Goal: Task Accomplishment & Management: Complete application form

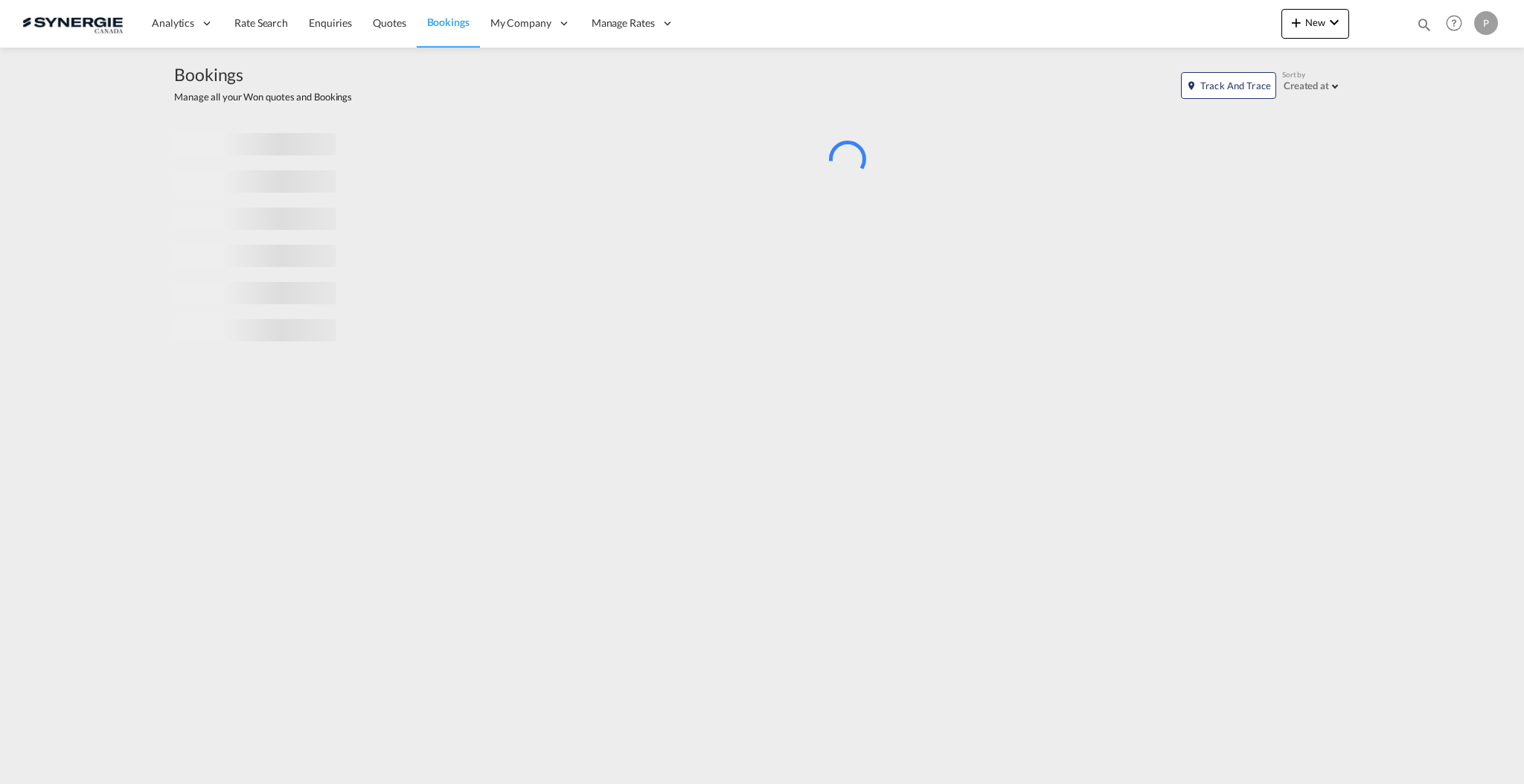
click at [1421, 24] on md-icon "icon-magnify" at bounding box center [1424, 24] width 17 height 17
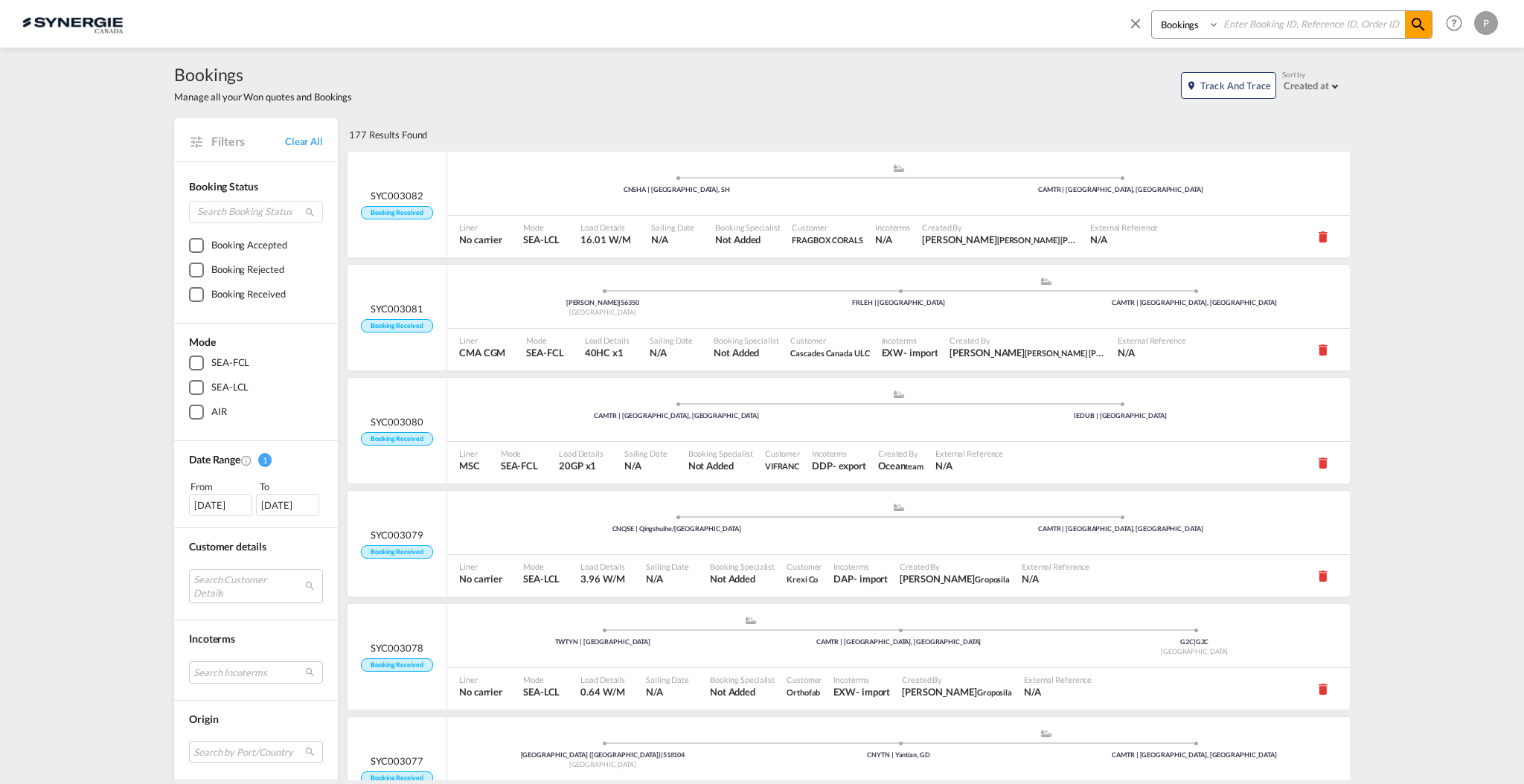
click at [1247, 31] on input at bounding box center [1313, 24] width 186 height 26
click at [1140, 21] on md-icon "icon-close" at bounding box center [1135, 23] width 17 height 17
click at [1157, 22] on div "Bookings Quotes Enquiries Help Resources Product Release P My Profile Logout" at bounding box center [762, 23] width 1479 height 46
click at [1183, 23] on div "Analytics Reports Dashboard Rate Search Enquiries Quotes Bookings" at bounding box center [762, 23] width 1479 height 46
click at [1320, 18] on span "New" at bounding box center [1316, 23] width 56 height 12
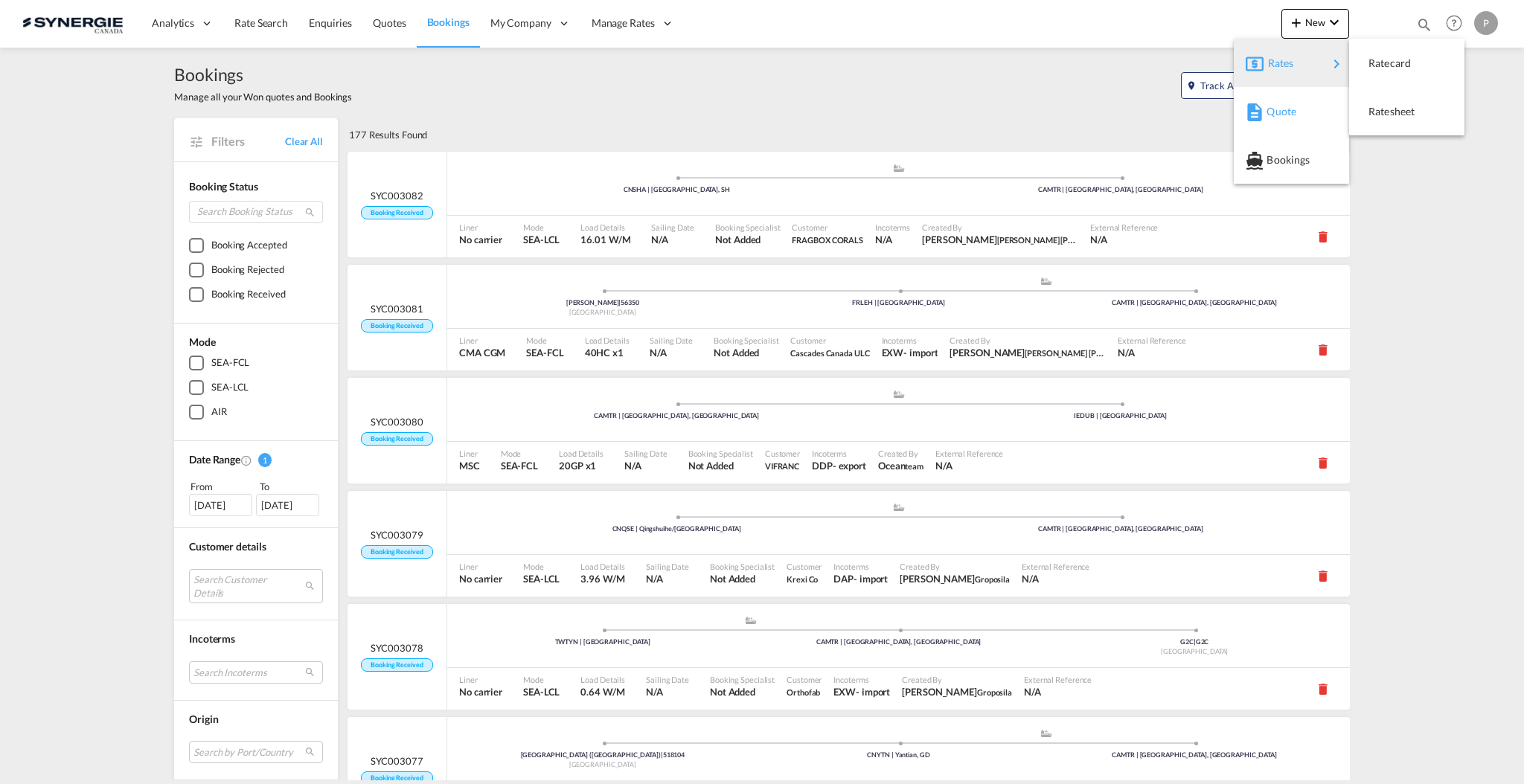
click at [1296, 101] on div "Quote" at bounding box center [1294, 111] width 55 height 38
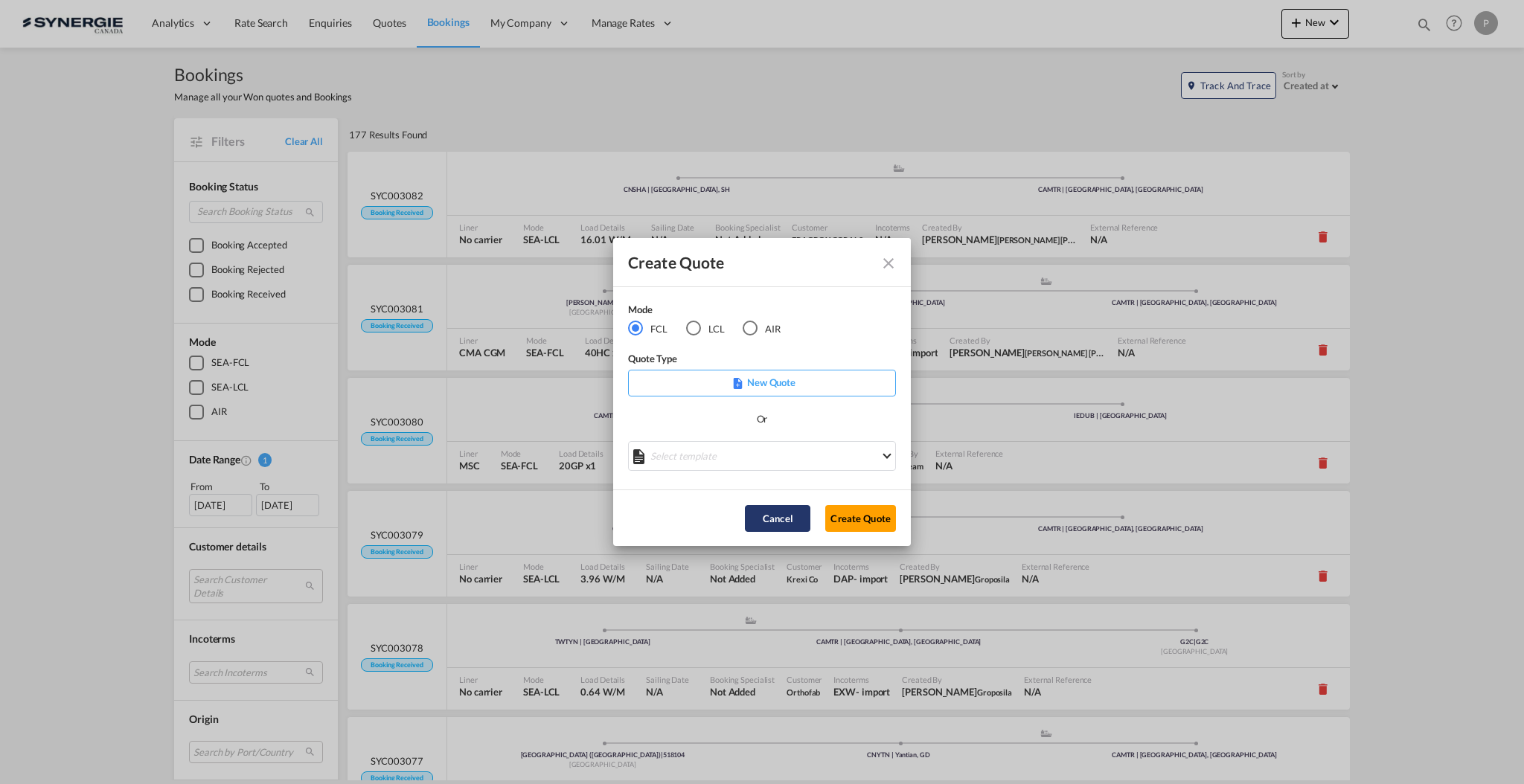
click at [796, 518] on button "Cancel" at bounding box center [777, 518] width 66 height 27
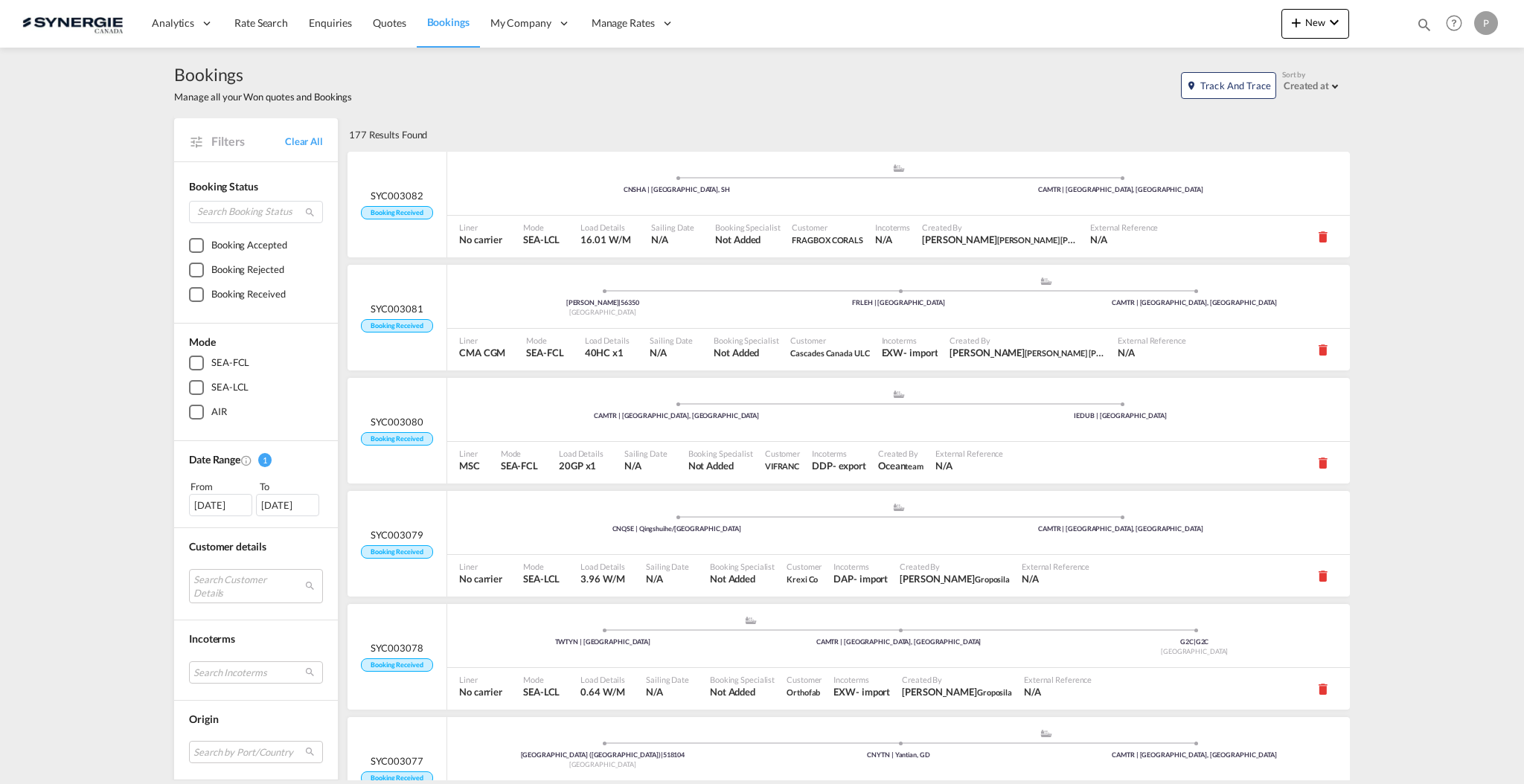
drag, startPoint x: 1407, startPoint y: 25, endPoint x: 1430, endPoint y: 27, distance: 23.1
click at [1409, 27] on div "Bookings Quotes Enquiries Help Resources Product Release P My Profile Logout" at bounding box center [1455, 23] width 95 height 46
click at [1430, 25] on md-icon "icon-magnify" at bounding box center [1424, 24] width 17 height 17
click at [1206, 23] on select "Bookings Quotes Enquiries" at bounding box center [1187, 24] width 71 height 27
select select "Quotes"
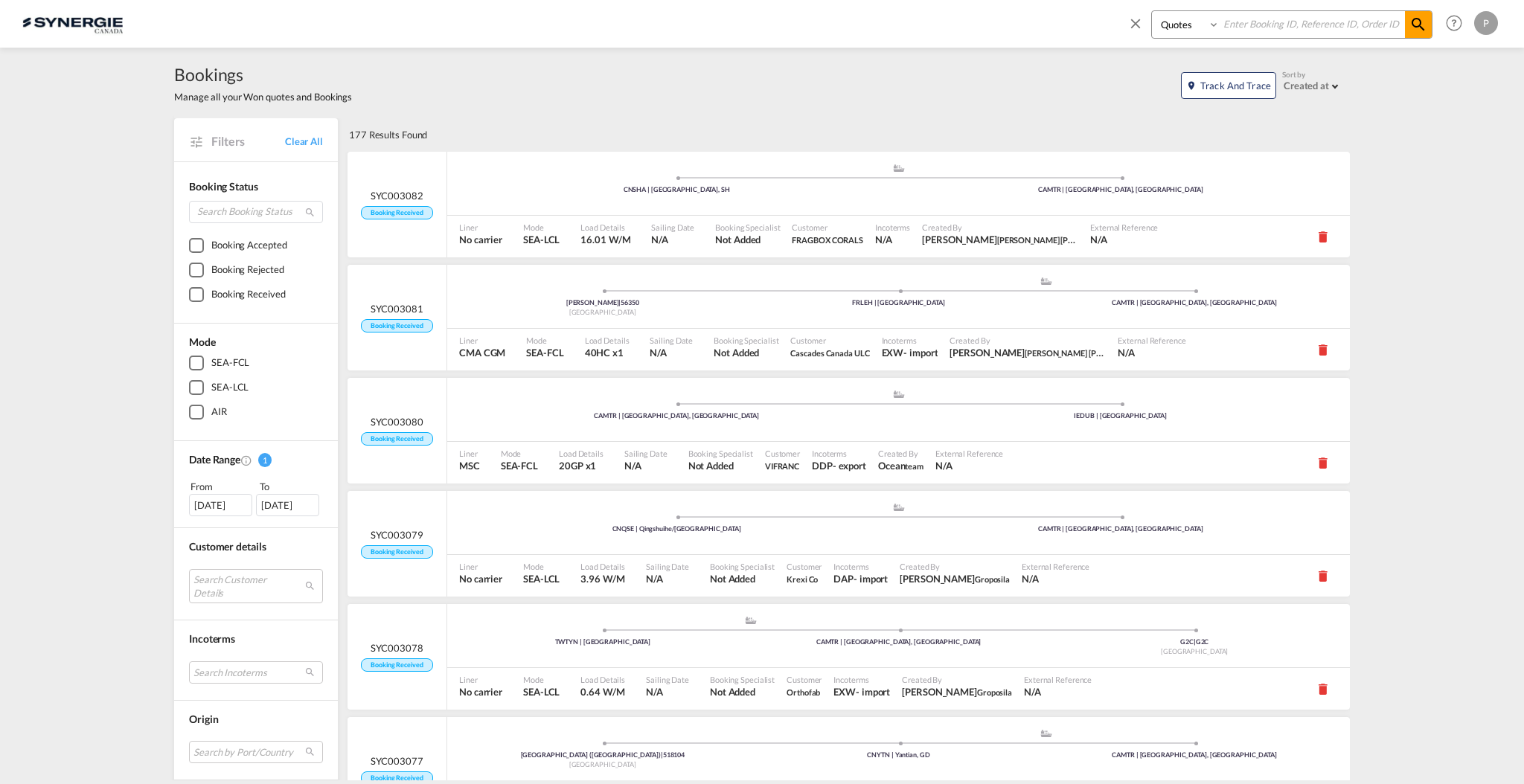
click at [1152, 11] on select "Bookings Quotes Enquiries" at bounding box center [1187, 24] width 71 height 27
click at [1258, 28] on input at bounding box center [1313, 24] width 186 height 26
type input "14455"
click at [1418, 33] on span at bounding box center [1418, 24] width 27 height 27
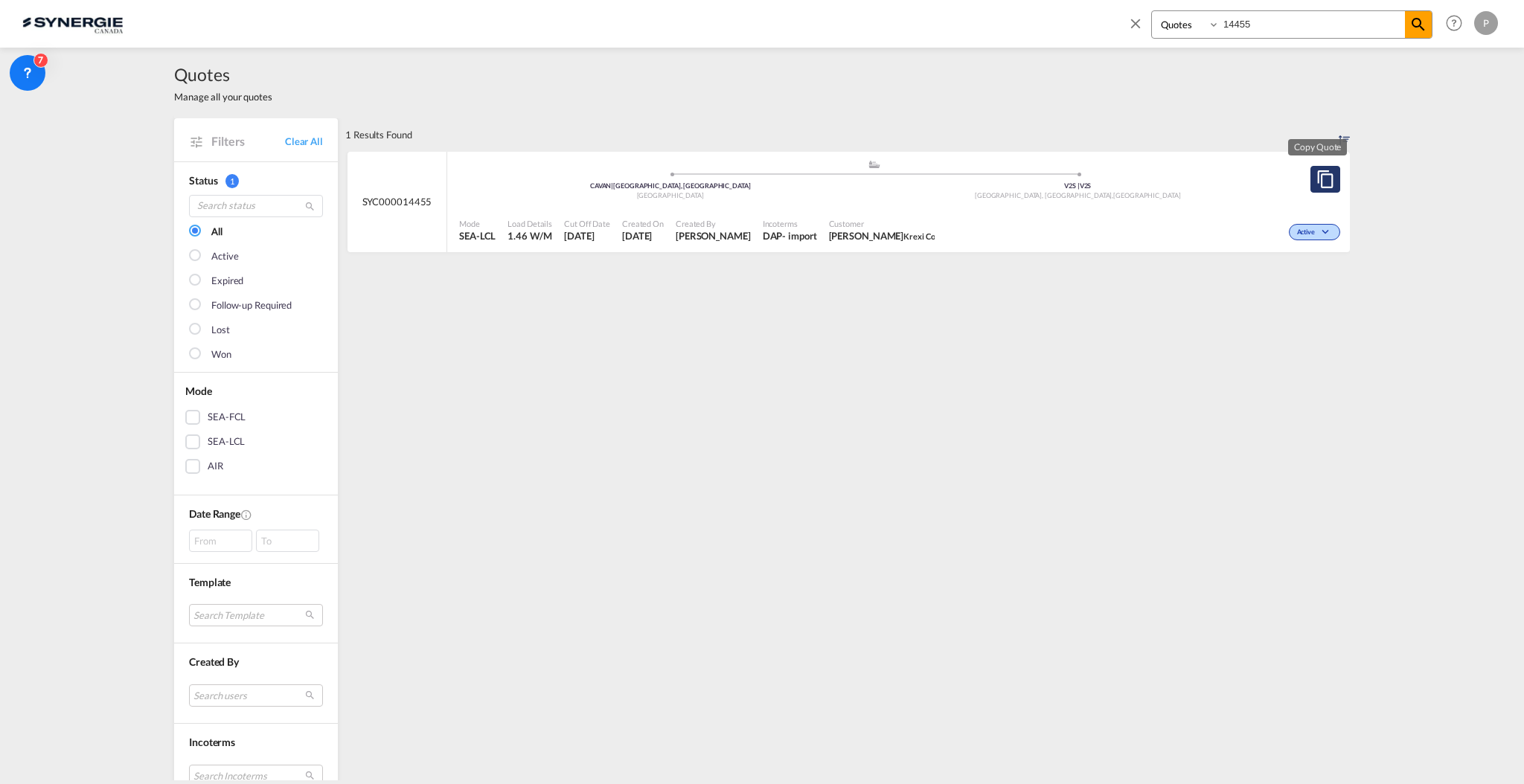
click at [1317, 172] on md-icon "assets/icons/custom/copyQuote.svg" at bounding box center [1325, 179] width 18 height 18
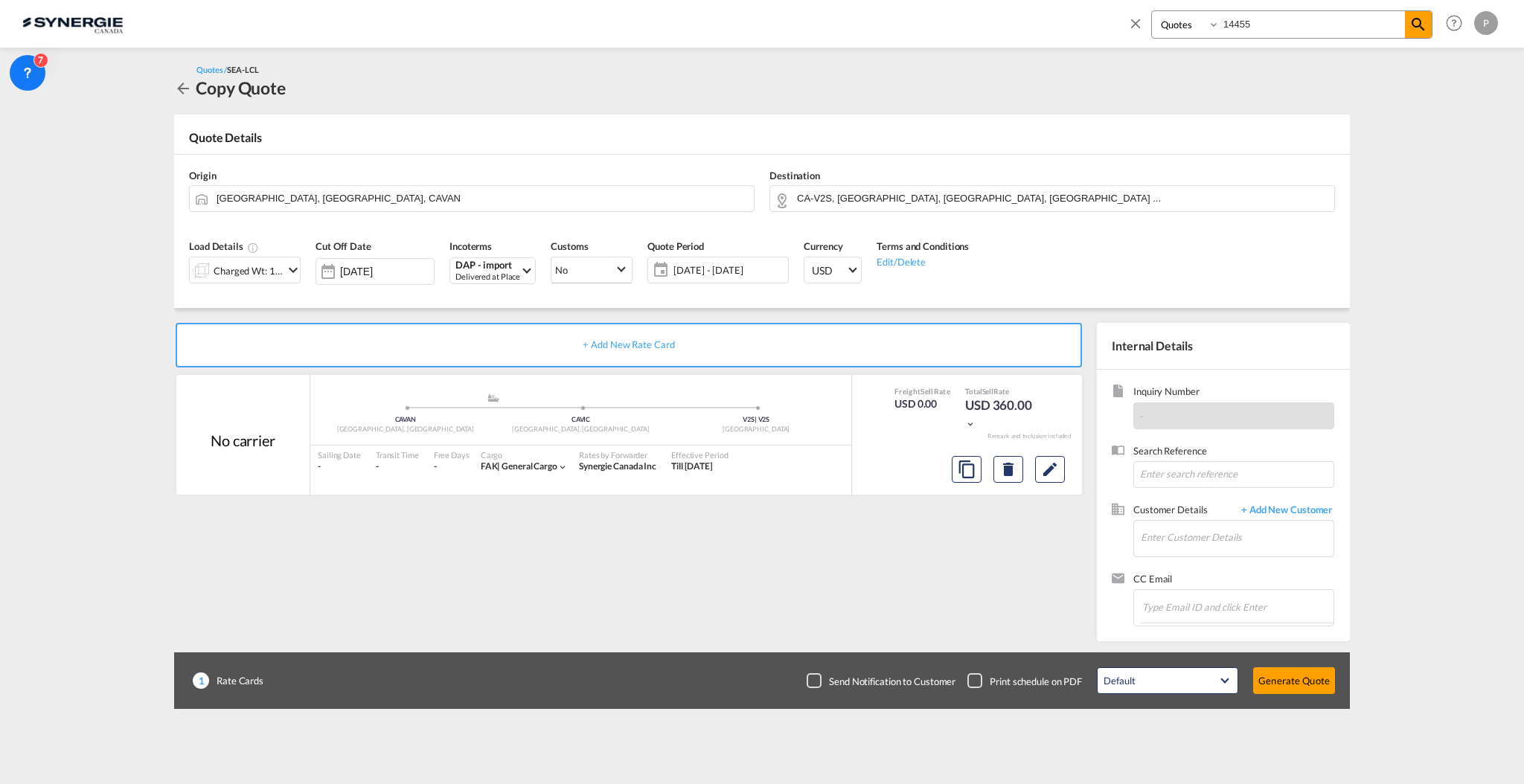
click at [227, 282] on div "Charged Wt: 1.46 W/M" at bounding box center [236, 270] width 94 height 25
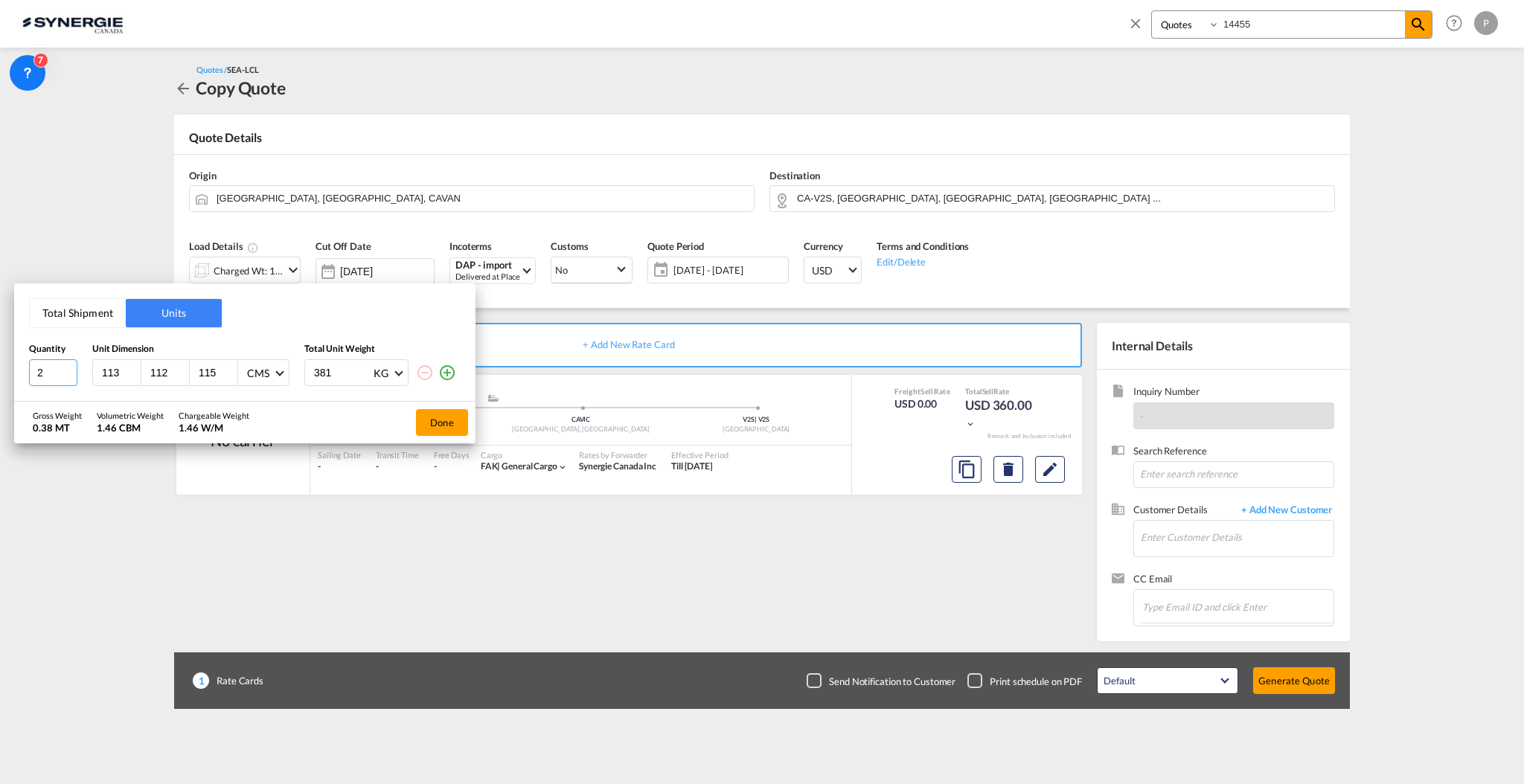
type input "2"
click at [67, 368] on input "2" at bounding box center [53, 373] width 48 height 27
click at [69, 318] on button "Total Shipment" at bounding box center [78, 313] width 96 height 28
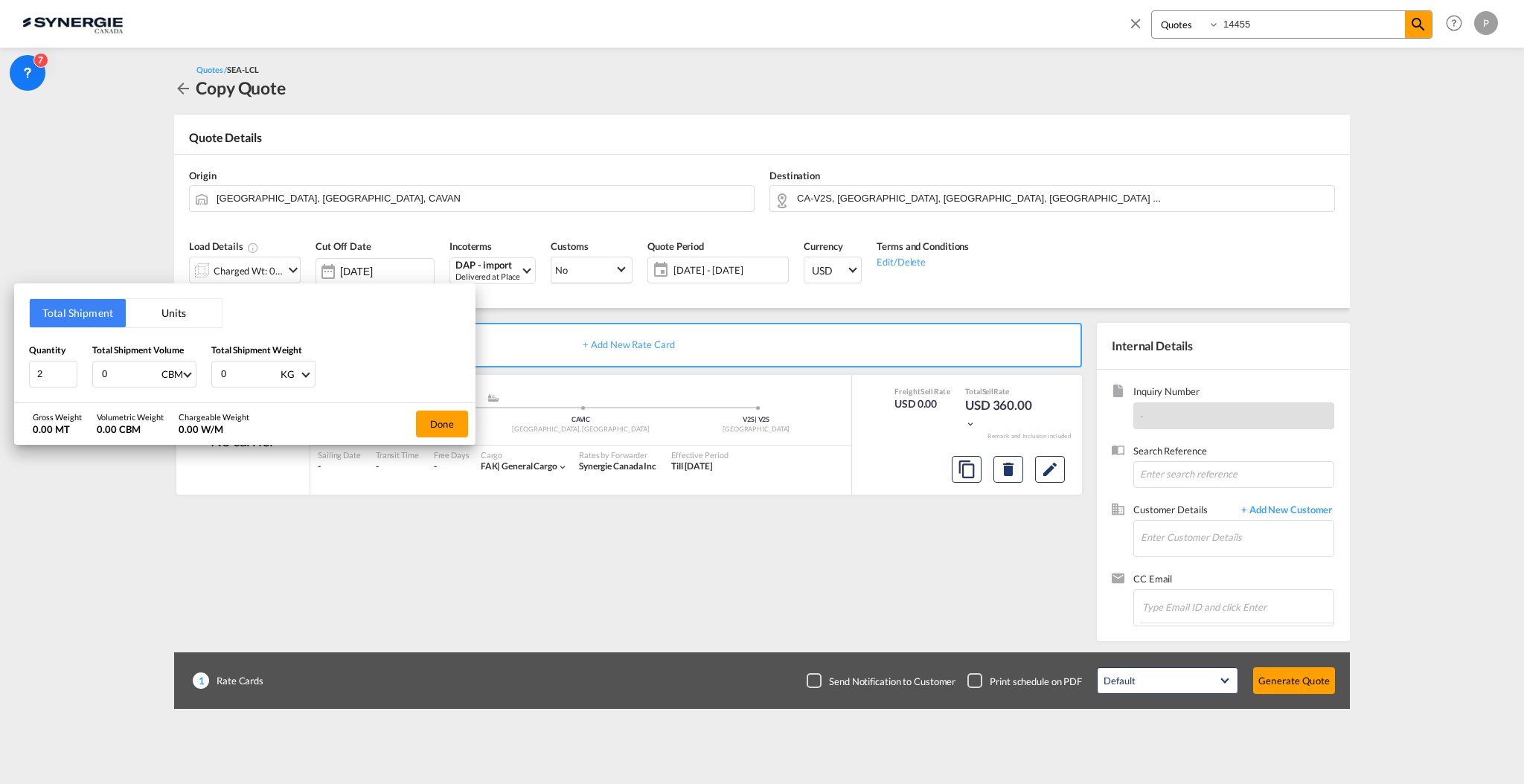
click at [166, 301] on button "Units" at bounding box center [174, 313] width 96 height 28
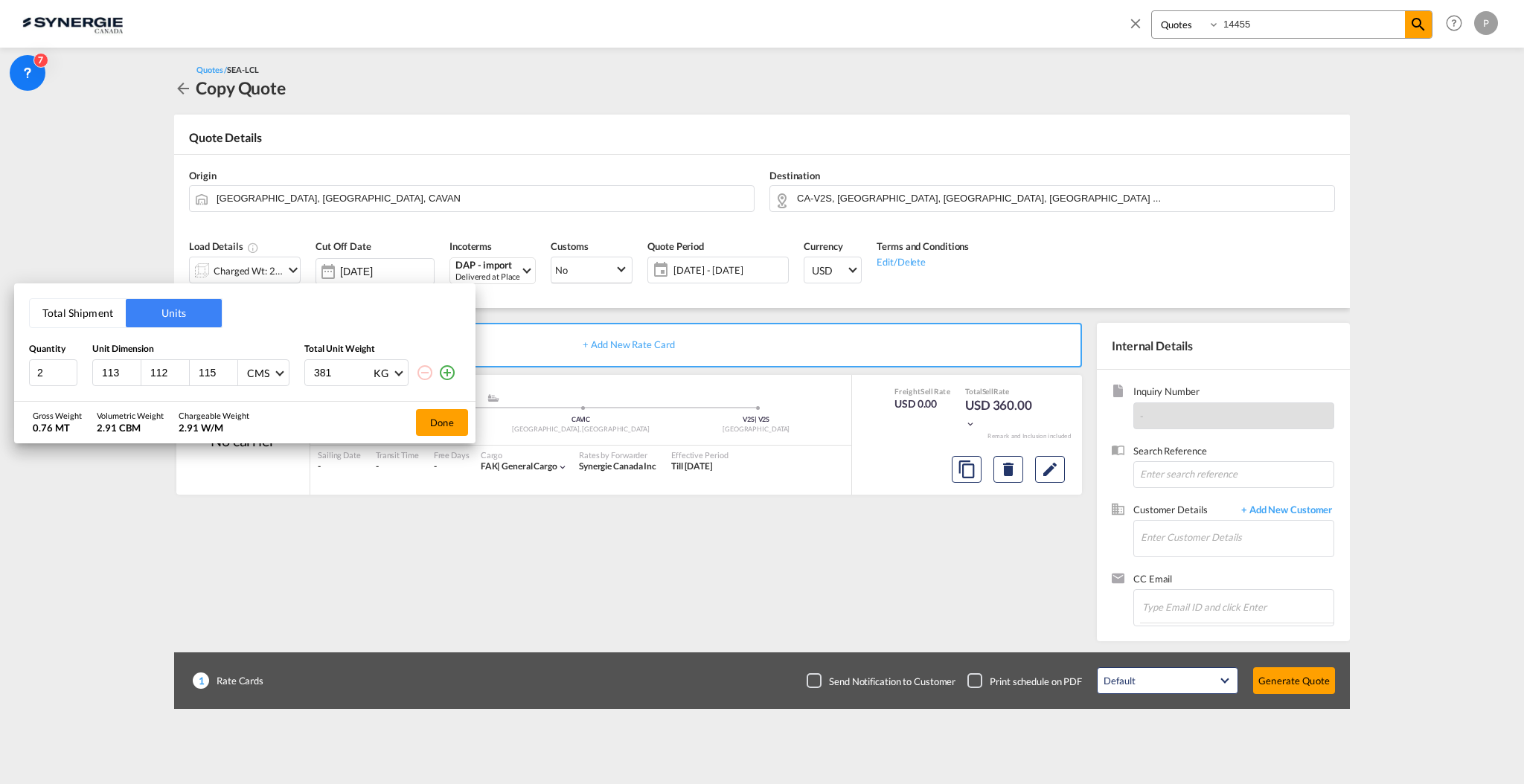
click at [67, 325] on button "Total Shipment" at bounding box center [78, 313] width 96 height 28
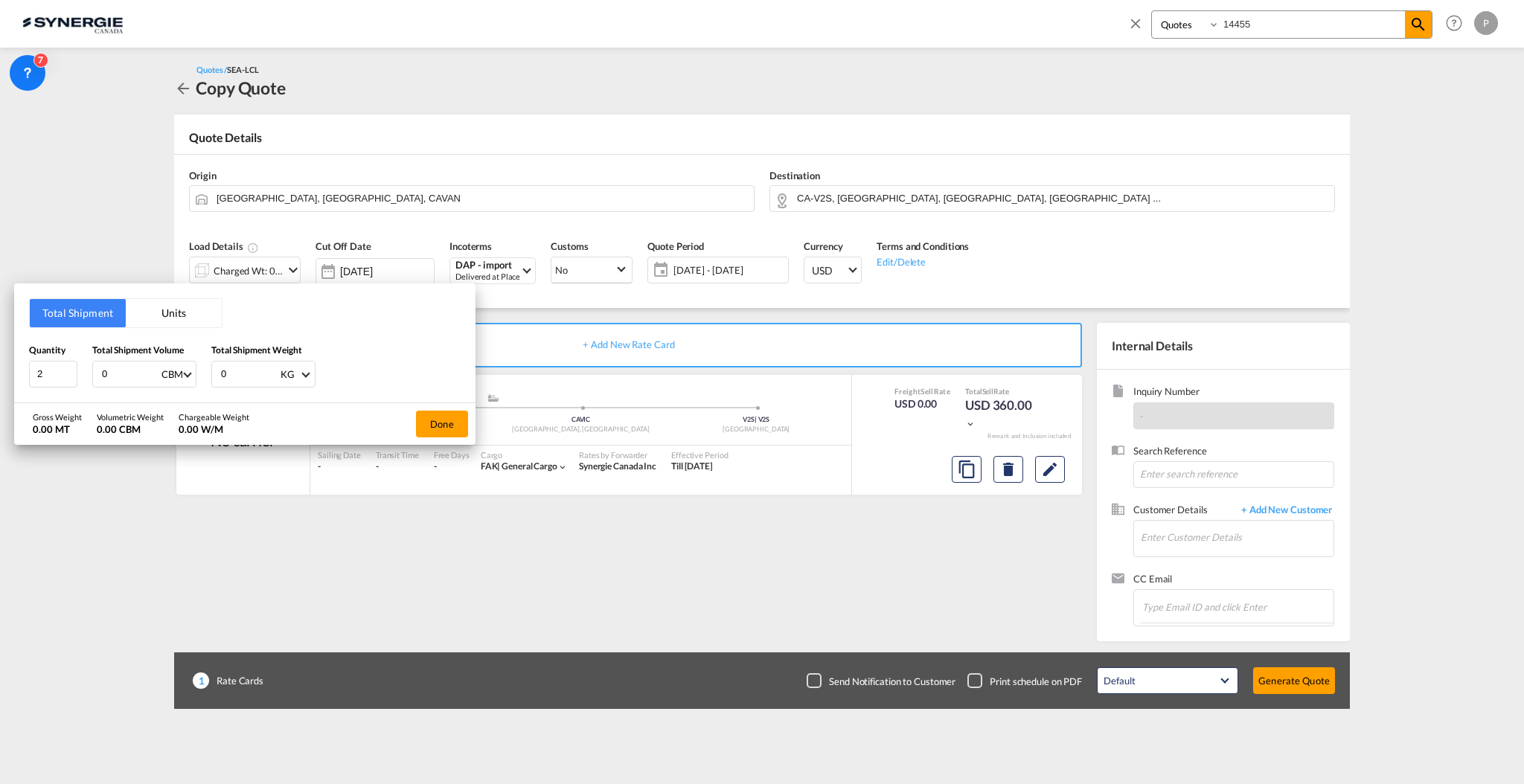
click at [122, 366] on input "0" at bounding box center [130, 374] width 60 height 25
click at [123, 375] on input "0" at bounding box center [130, 374] width 60 height 25
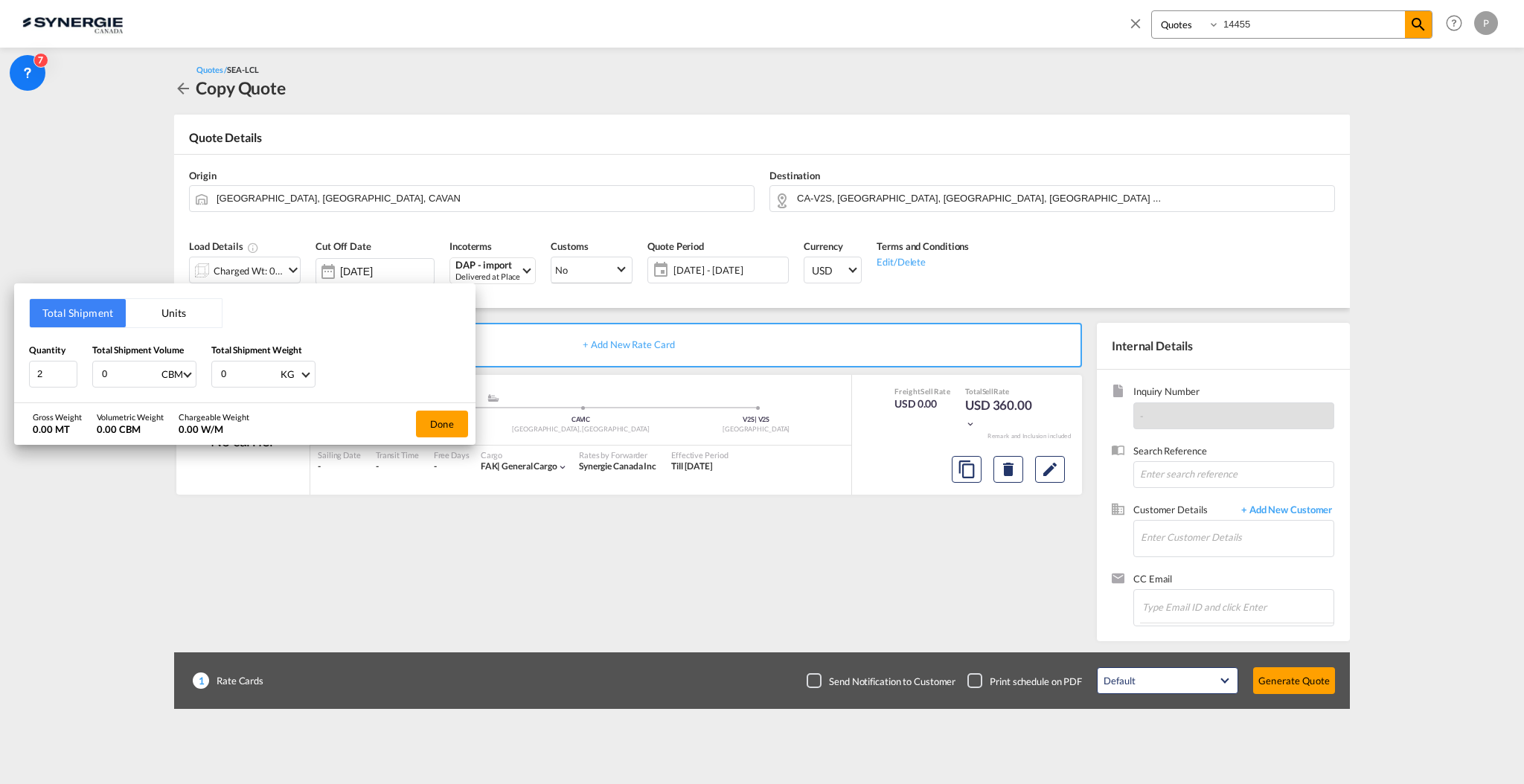
type input "2"
type input "2.6"
click at [246, 384] on input "0" at bounding box center [249, 374] width 60 height 25
click at [240, 363] on input "number" at bounding box center [249, 374] width 60 height 25
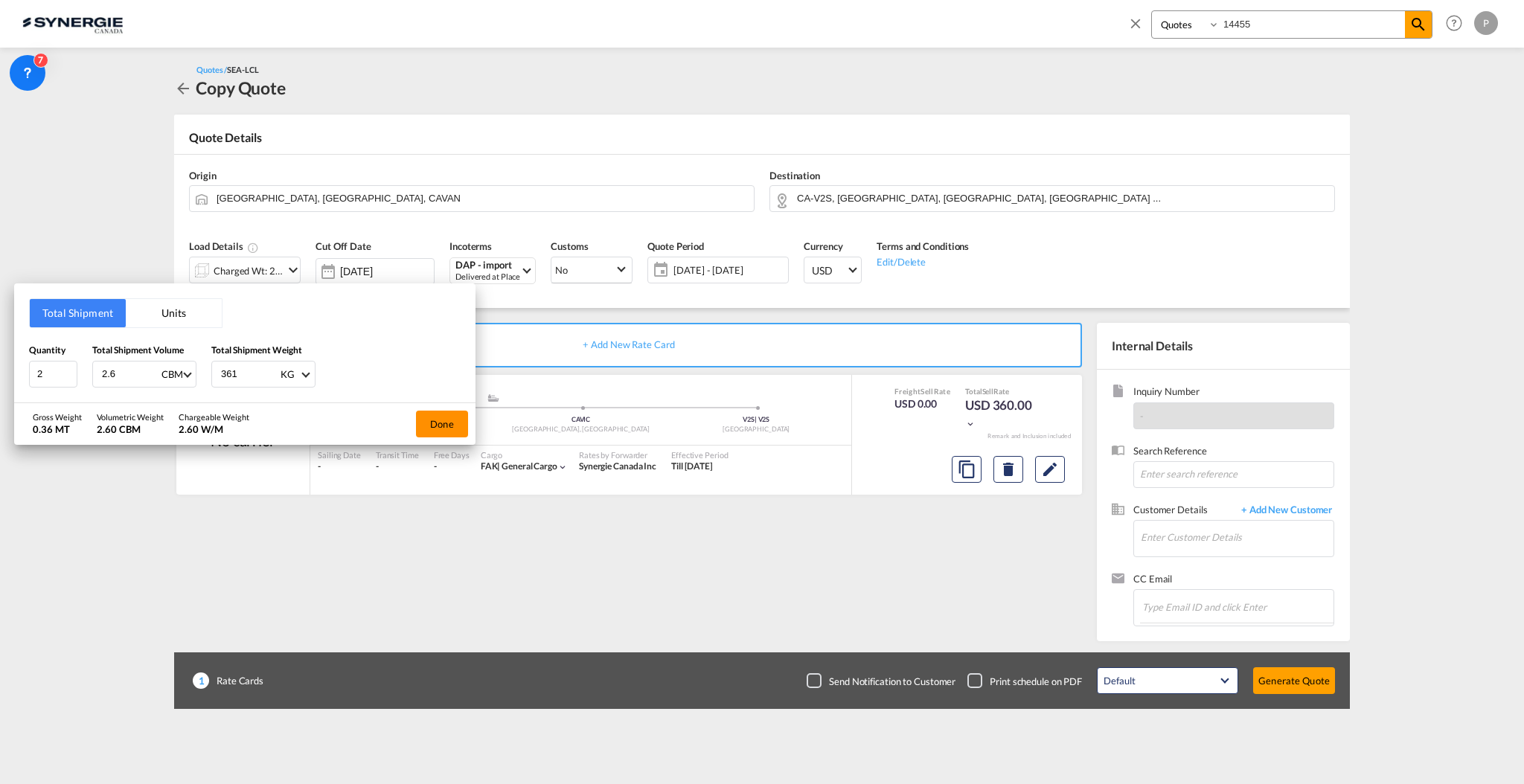
type input "361"
click at [425, 424] on button "Done" at bounding box center [442, 424] width 53 height 27
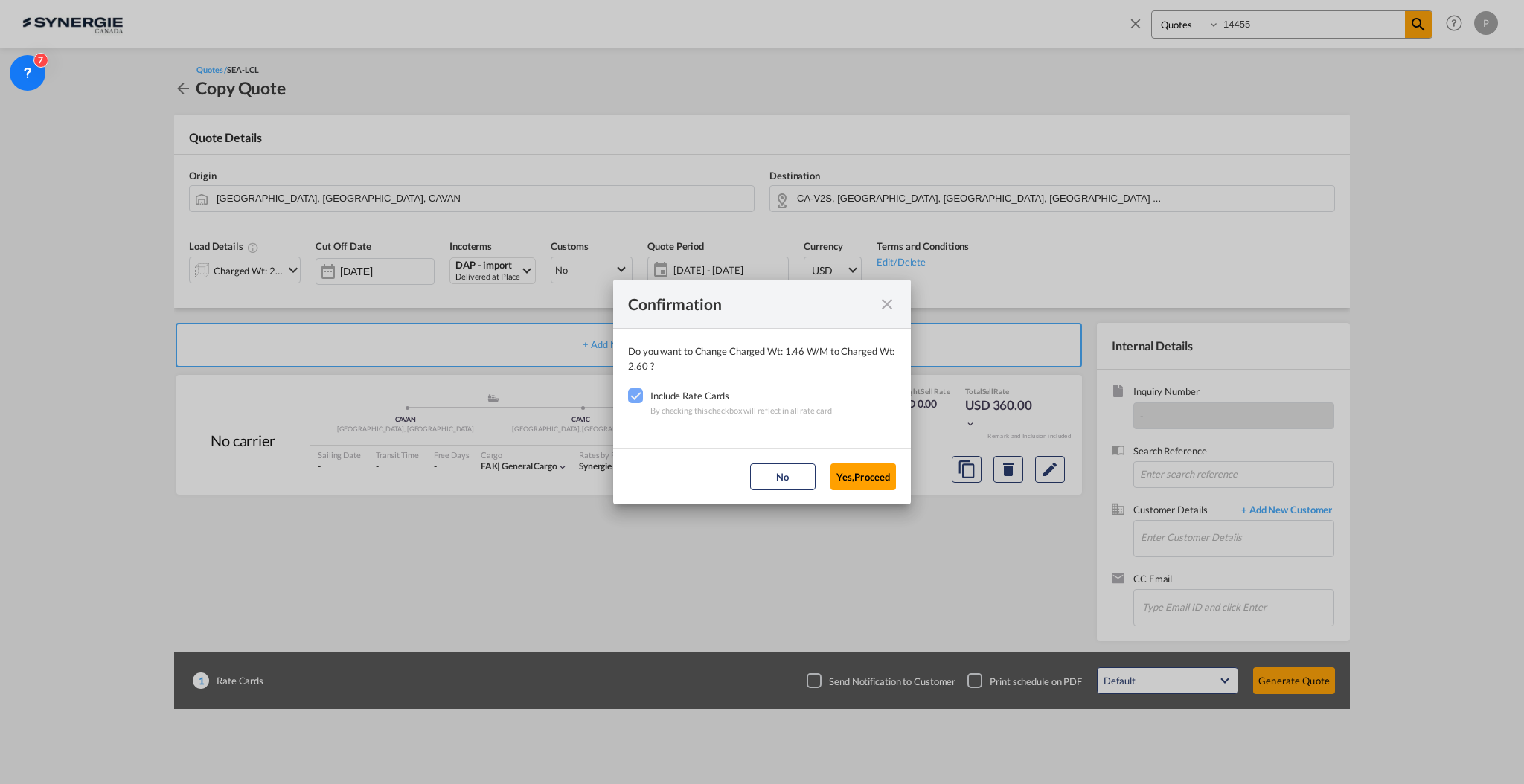
click at [851, 489] on md-dialog-actions "No Yes,Proceed" at bounding box center [762, 476] width 298 height 57
click at [870, 475] on button "Yes,Proceed" at bounding box center [863, 477] width 66 height 27
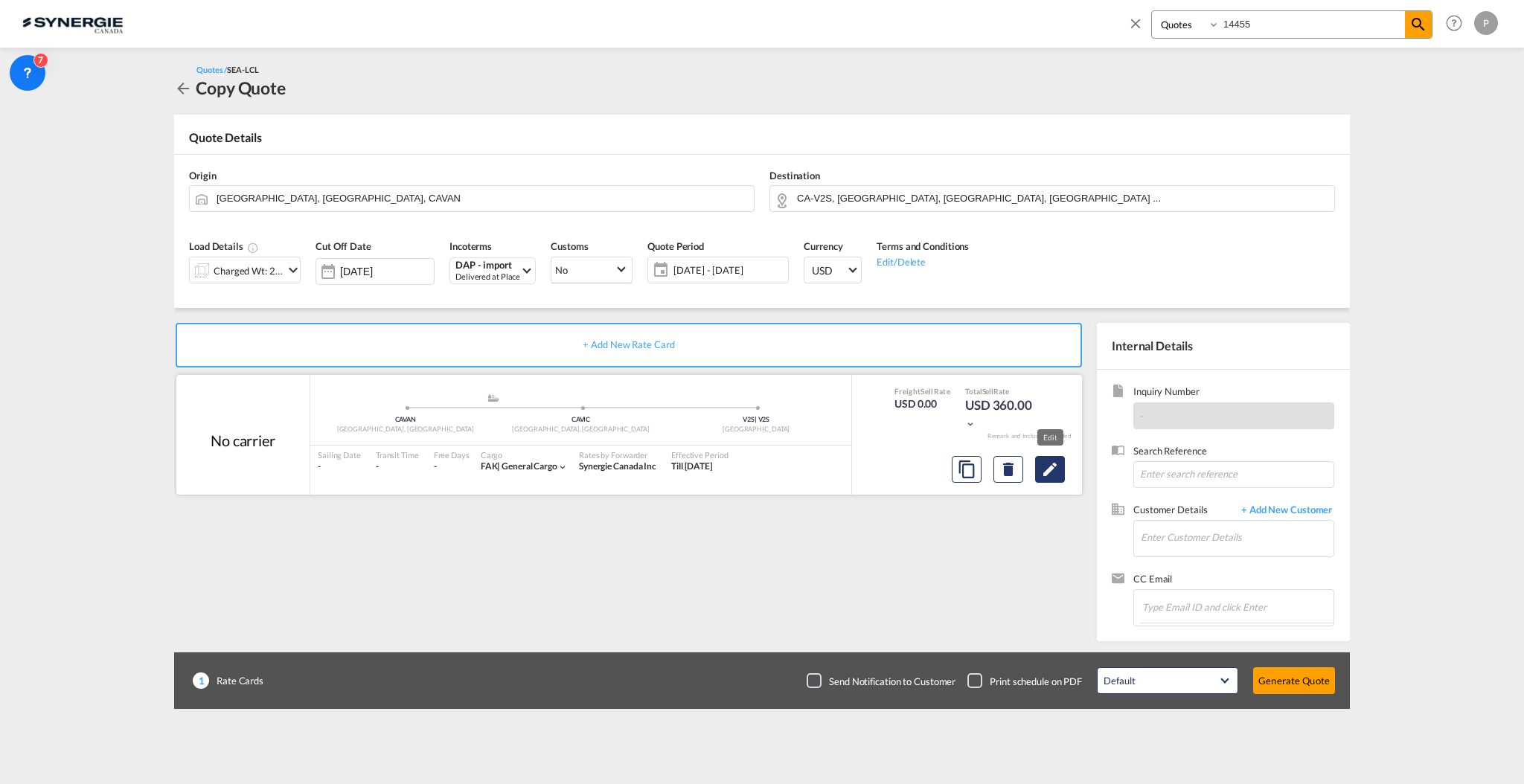
click at [1050, 472] on md-icon "Edit" at bounding box center [1050, 469] width 18 height 18
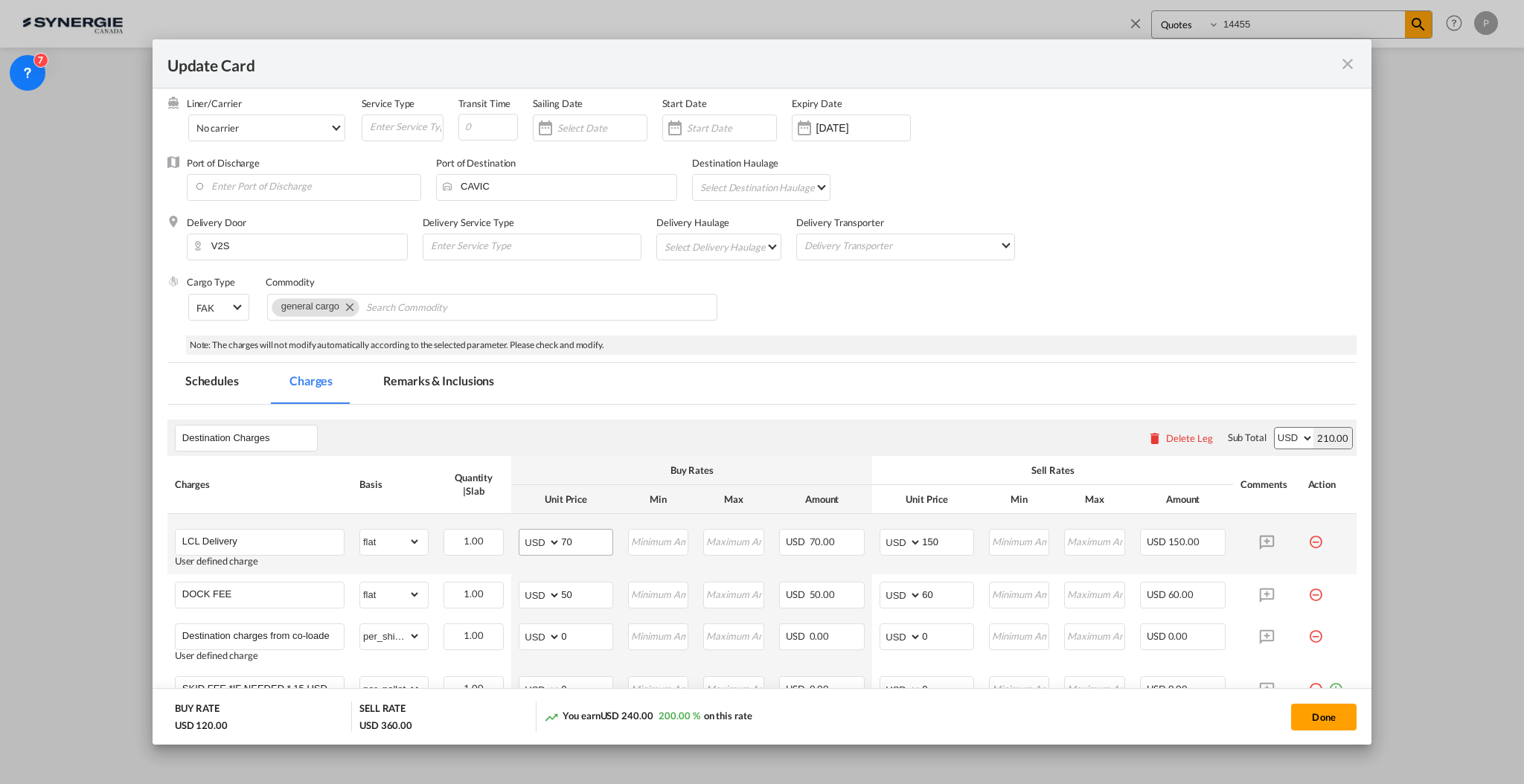
scroll to position [99, 0]
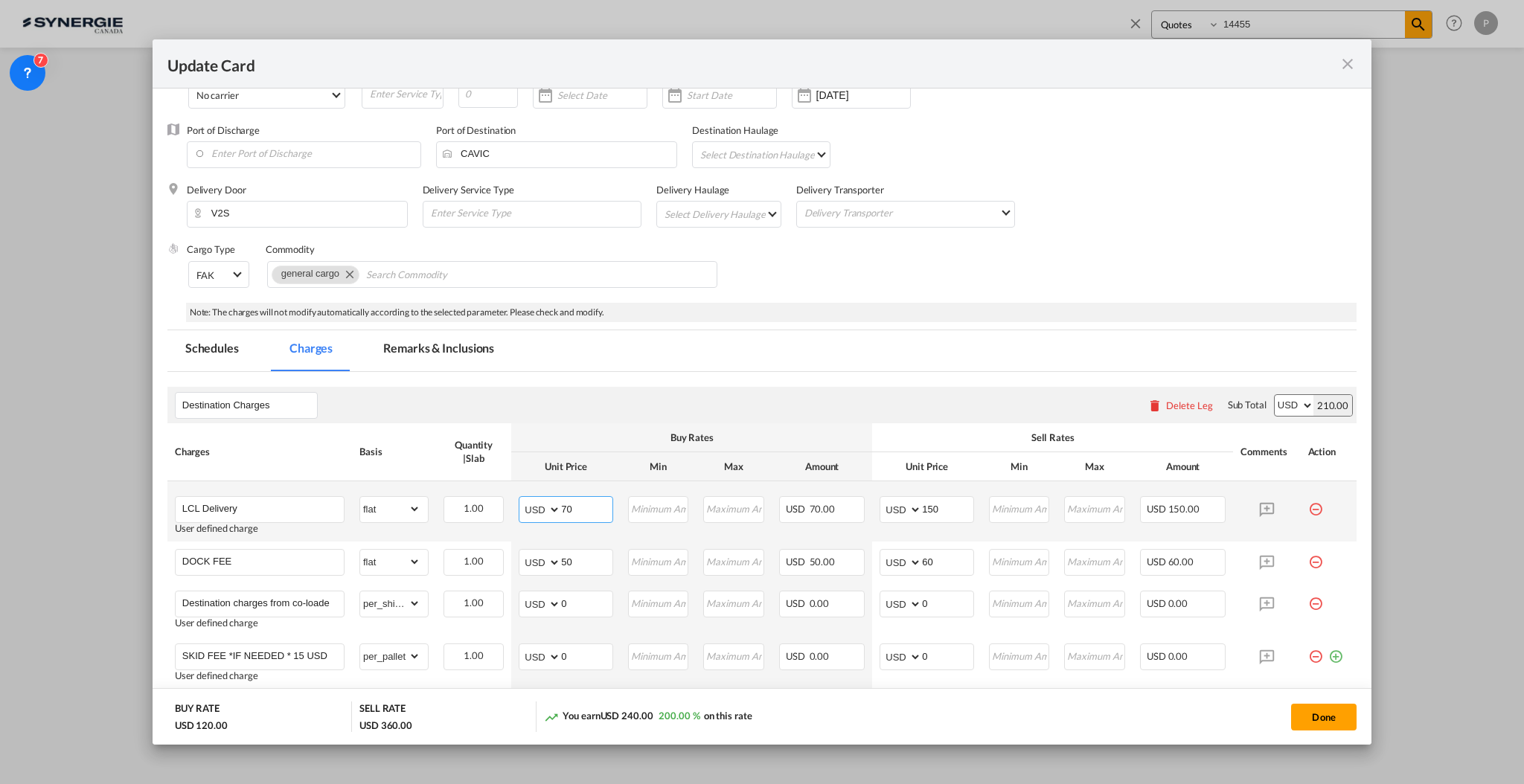
click at [569, 508] on input "70" at bounding box center [586, 508] width 52 height 23
type input "84"
click at [922, 505] on input "150" at bounding box center [947, 508] width 52 height 23
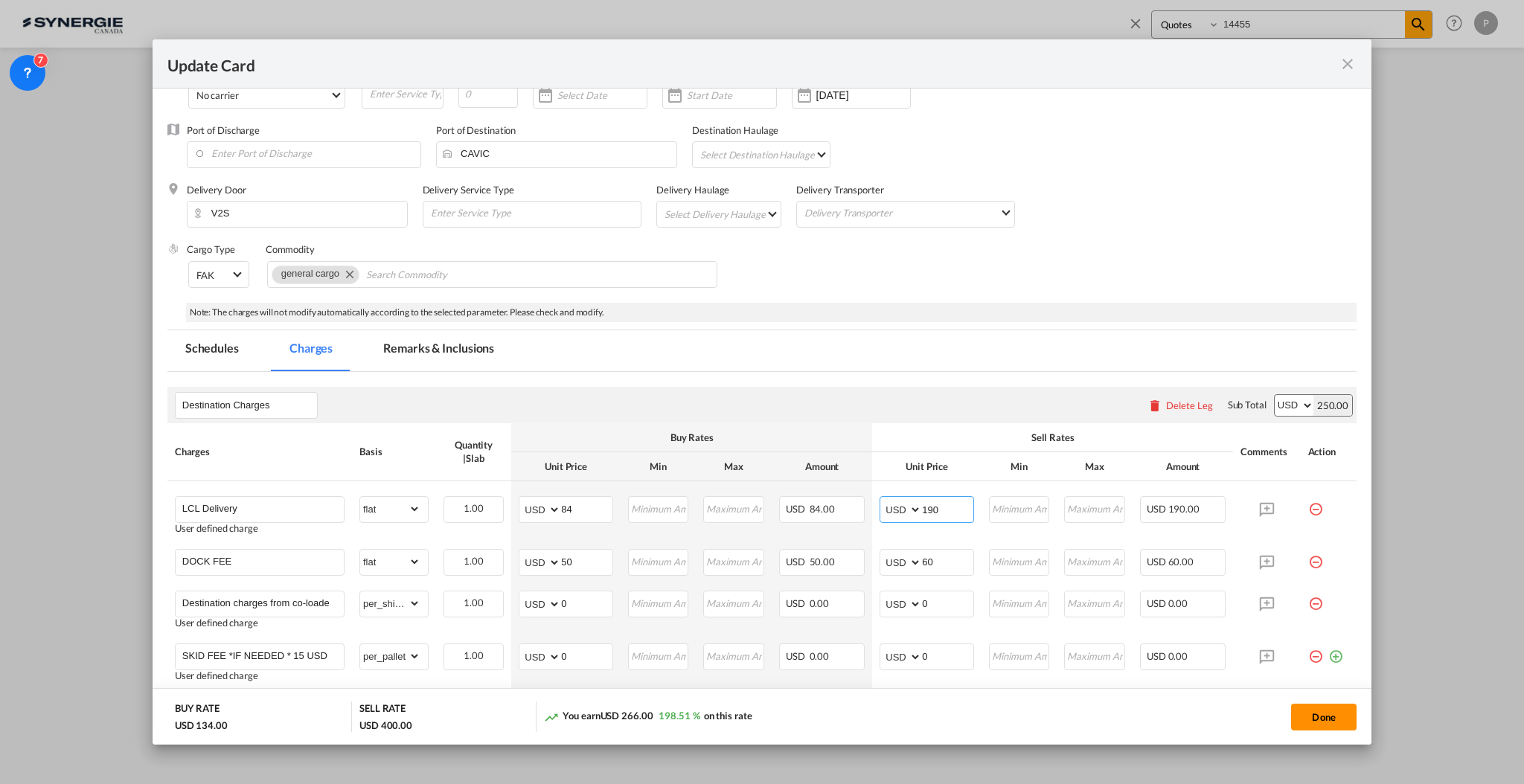
type input "190"
click at [1310, 713] on button "Done" at bounding box center [1324, 717] width 66 height 27
type input "[DATE]"
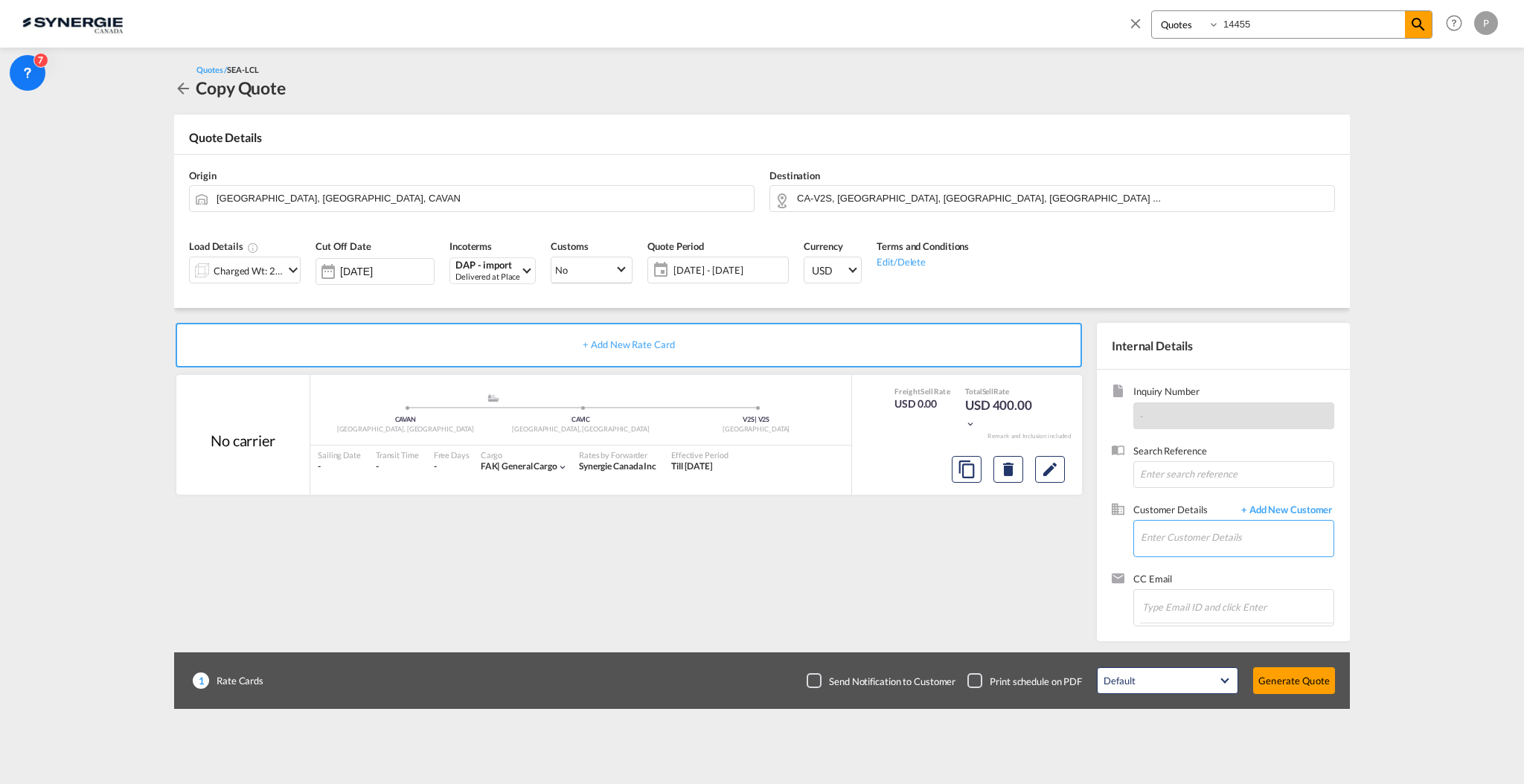
click at [1231, 536] on input "Enter Customer Details" at bounding box center [1237, 537] width 193 height 33
click at [1218, 521] on input "Enter Customer Details" at bounding box center [1237, 537] width 193 height 33
paste input "[EMAIL_ADDRESS][DOMAIN_NAME]"
drag, startPoint x: 1153, startPoint y: 529, endPoint x: 1101, endPoint y: 532, distance: 52.1
click at [1101, 532] on div "Inquiry Number - Search Reference Customer Details + Add New Customer Enter Cus…" at bounding box center [1223, 506] width 253 height 271
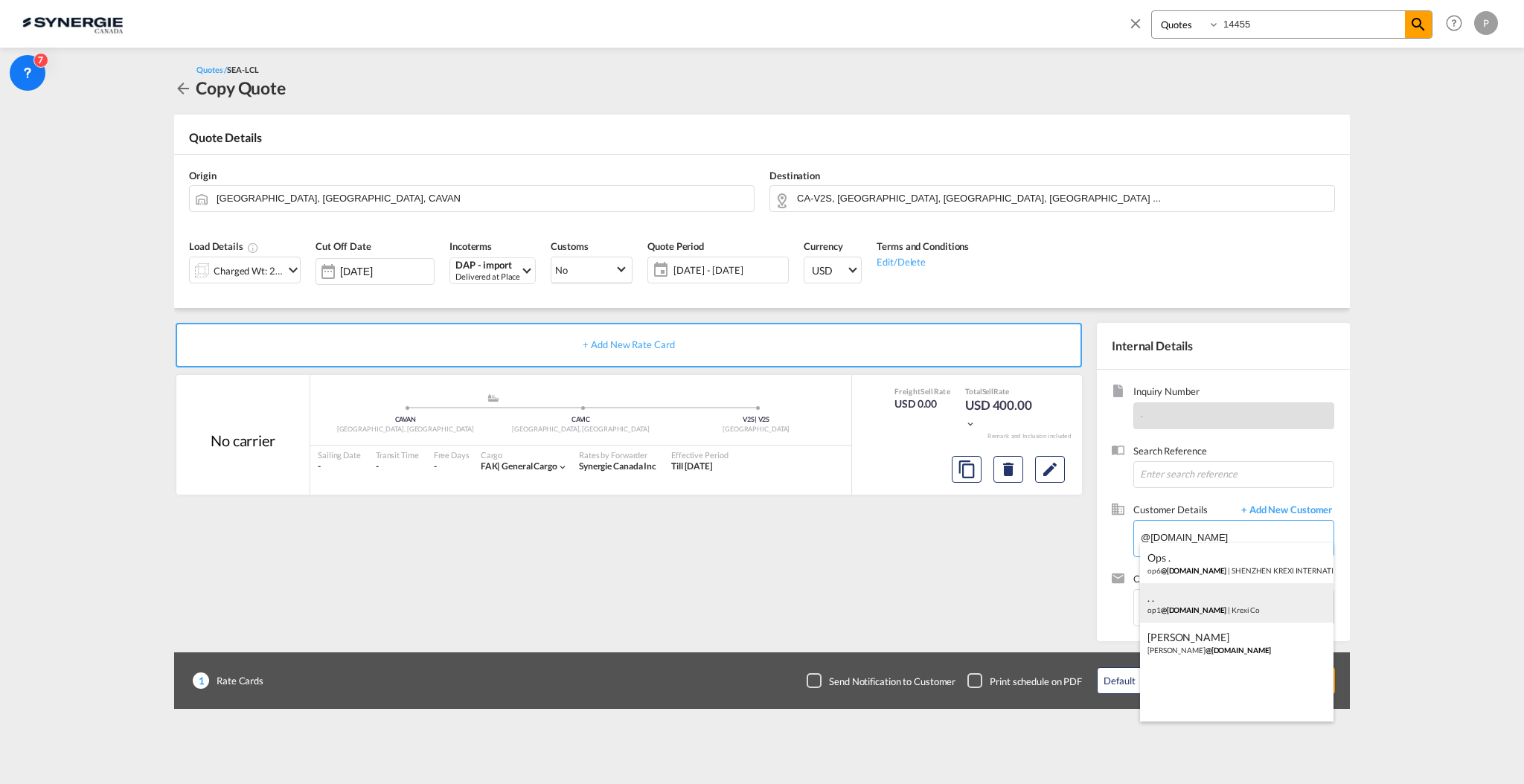
click at [1228, 604] on div ". . op1 @[DOMAIN_NAME] | Krexi Co" at bounding box center [1237, 604] width 193 height 40
type input "Krexi Co, . ., [EMAIL_ADDRESS][DOMAIN_NAME]"
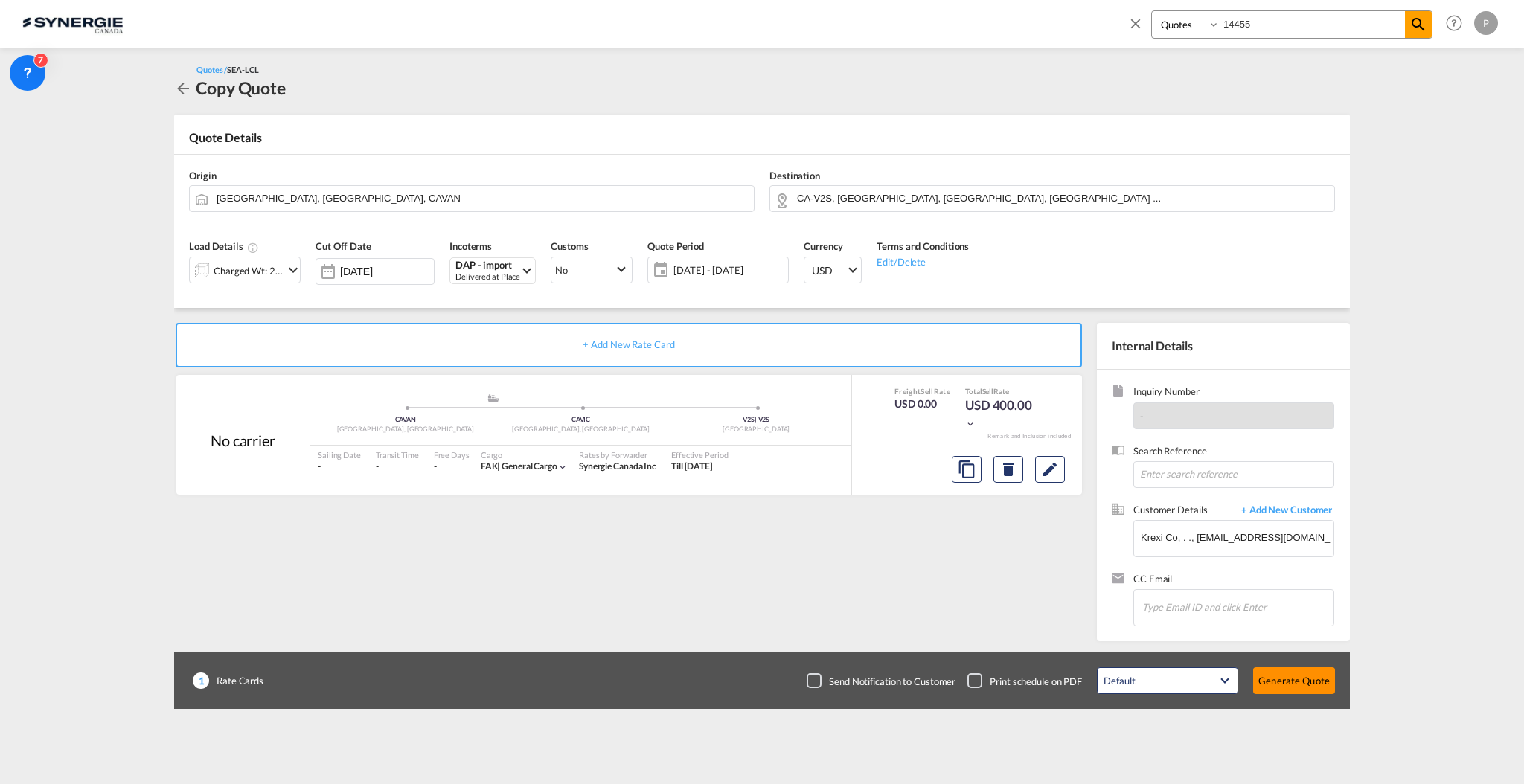
click at [1287, 692] on button "Generate Quote" at bounding box center [1295, 681] width 82 height 27
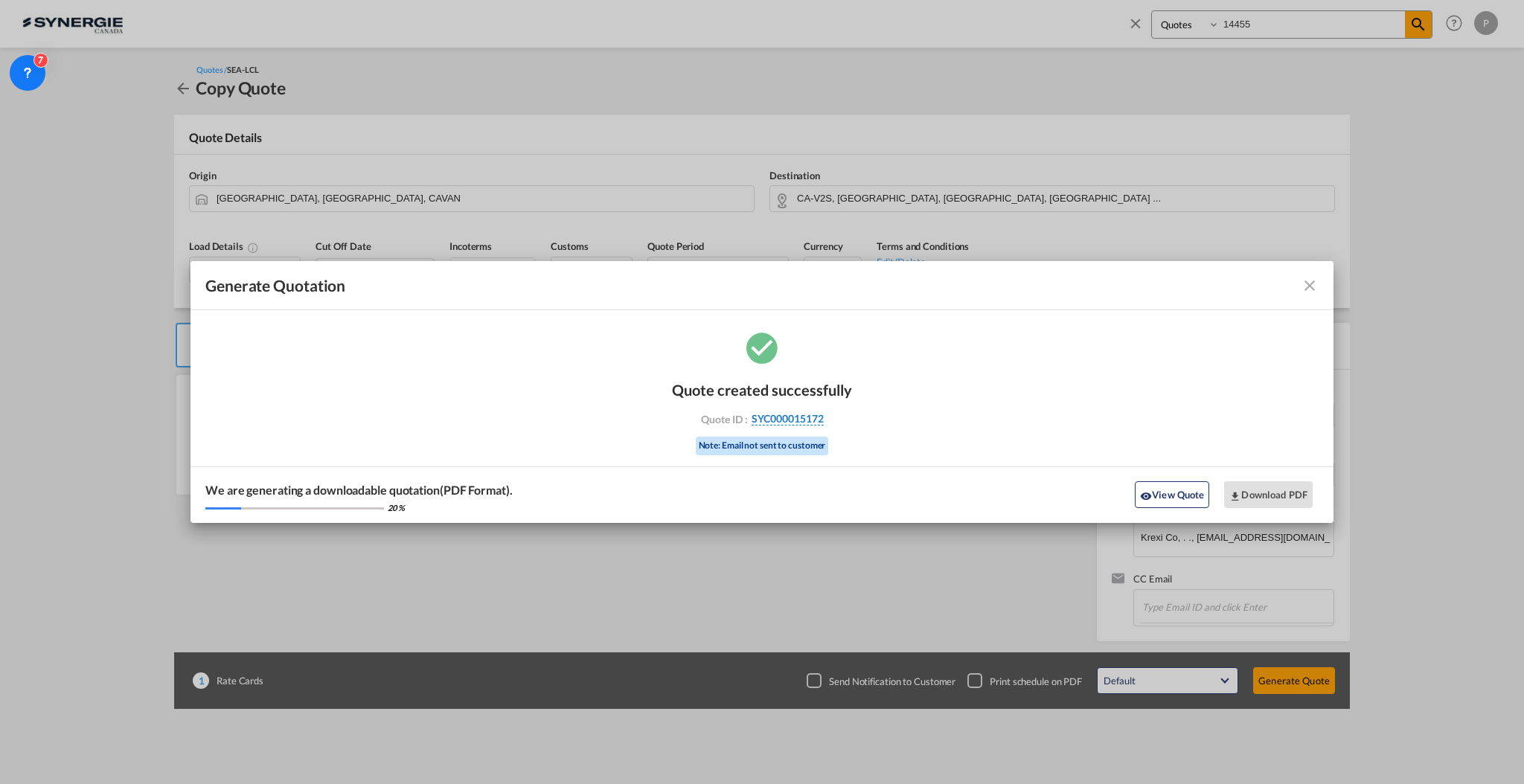
drag, startPoint x: 841, startPoint y: 411, endPoint x: 822, endPoint y: 417, distance: 19.9
click at [822, 417] on div "Quote created successfully Quote ID : SYC000015172 Note: Email not sent to cust…" at bounding box center [762, 416] width 180 height 101
copy div "SYC000015172"
click at [1246, 489] on button "Download PDF" at bounding box center [1268, 494] width 88 height 27
click at [1317, 286] on md-icon "icon-close fg-AAA8AD cursor m-0" at bounding box center [1310, 285] width 18 height 18
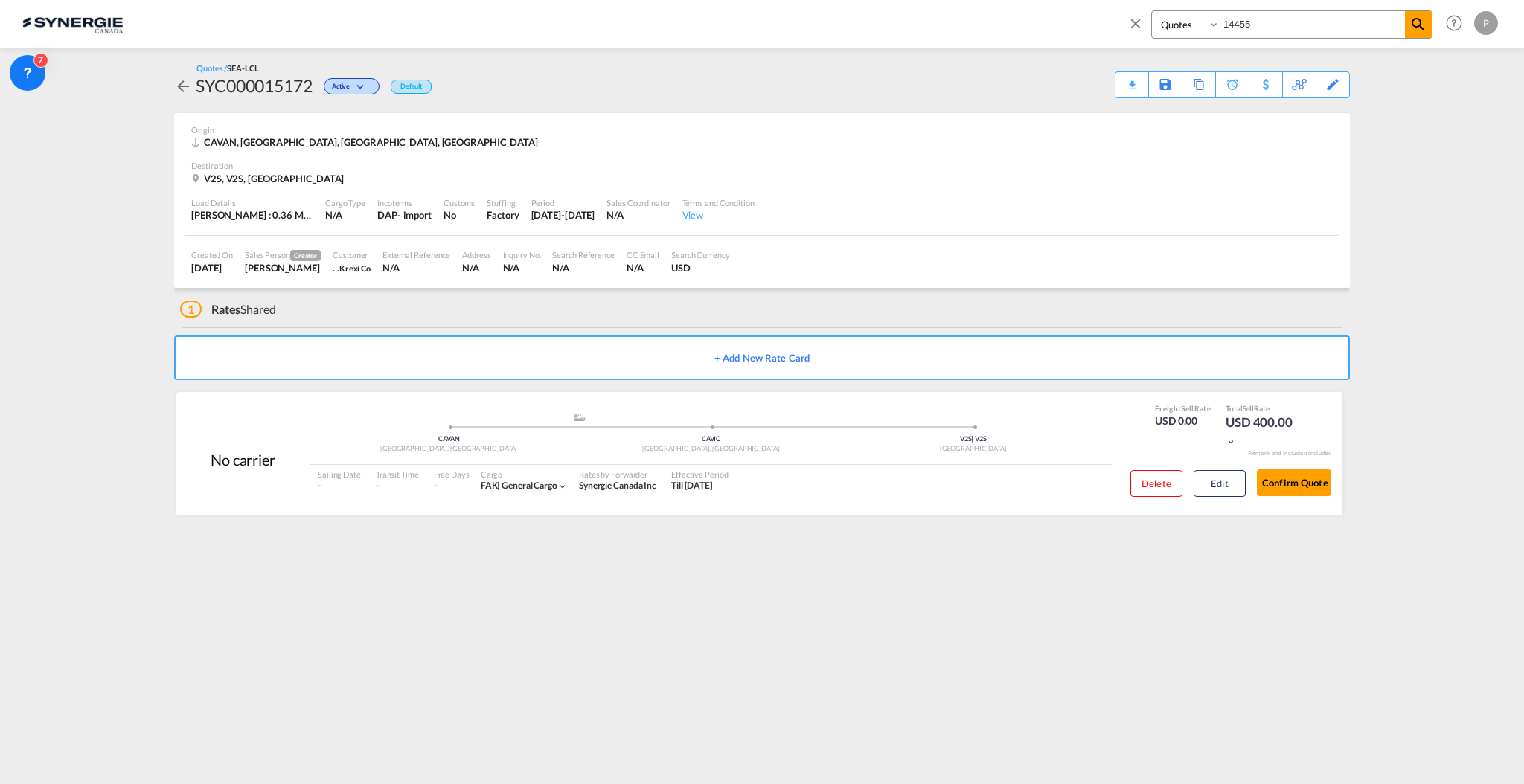
click at [1134, 27] on md-icon "icon-close" at bounding box center [1135, 23] width 17 height 17
click at [1284, 31] on button "New" at bounding box center [1315, 24] width 67 height 30
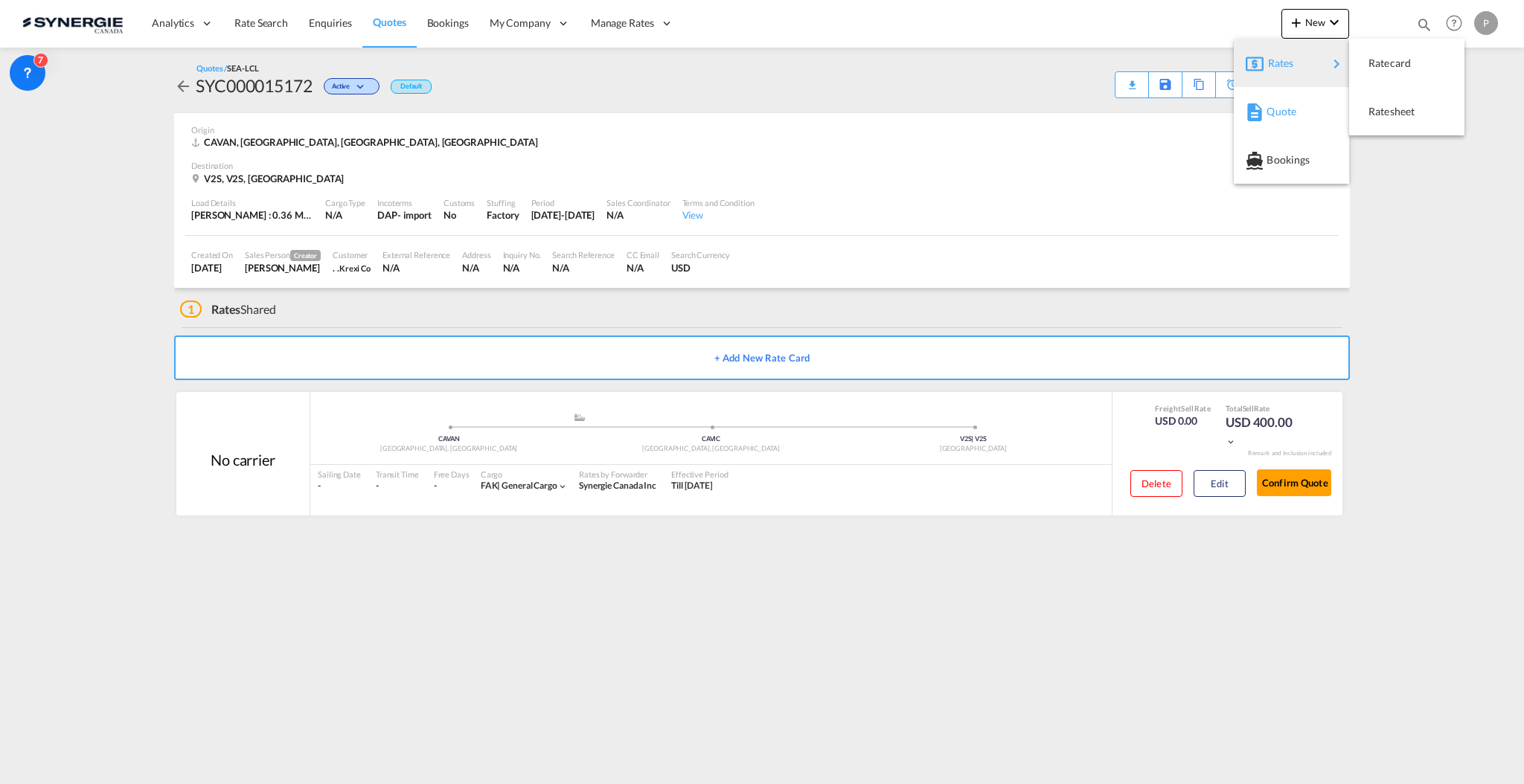
click at [1283, 100] on span "Quote" at bounding box center [1275, 112] width 17 height 30
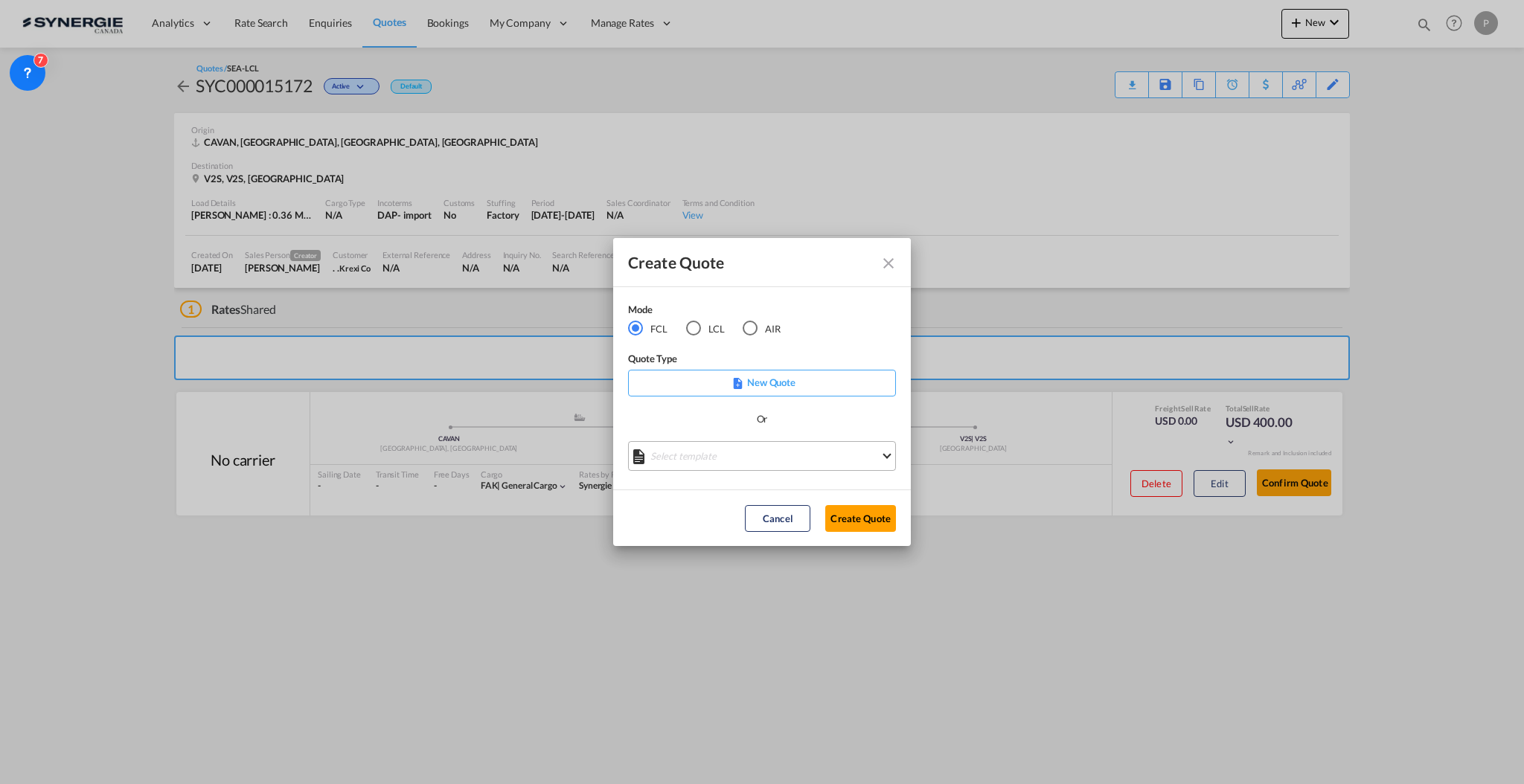
click at [727, 458] on md-select "Select template *NEW* FCL FREEHAND / DAP [PERSON_NAME] | [DATE] *NEW* Import FC…" at bounding box center [762, 456] width 268 height 30
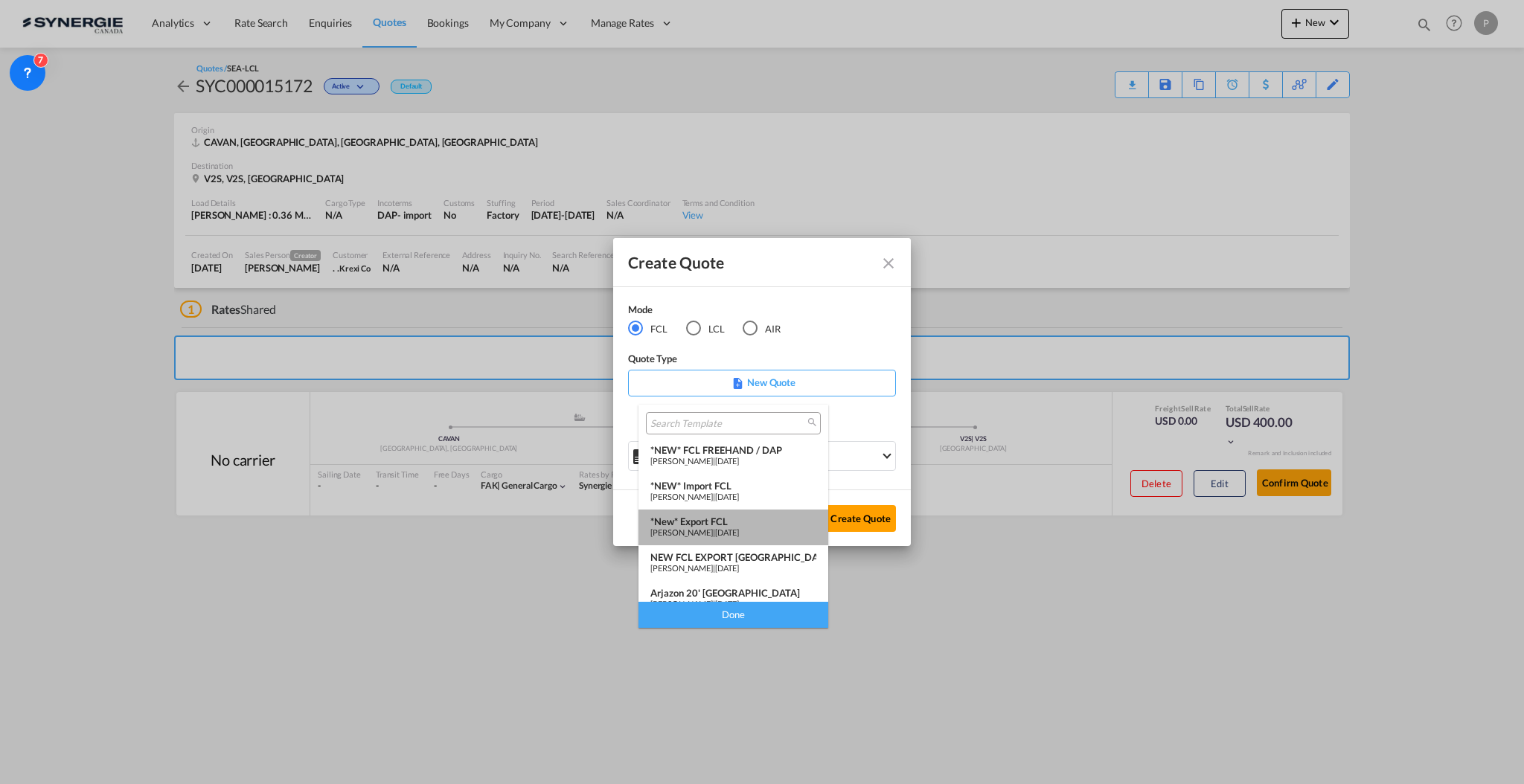
click at [737, 521] on div "*New* Export FCL" at bounding box center [734, 522] width 166 height 12
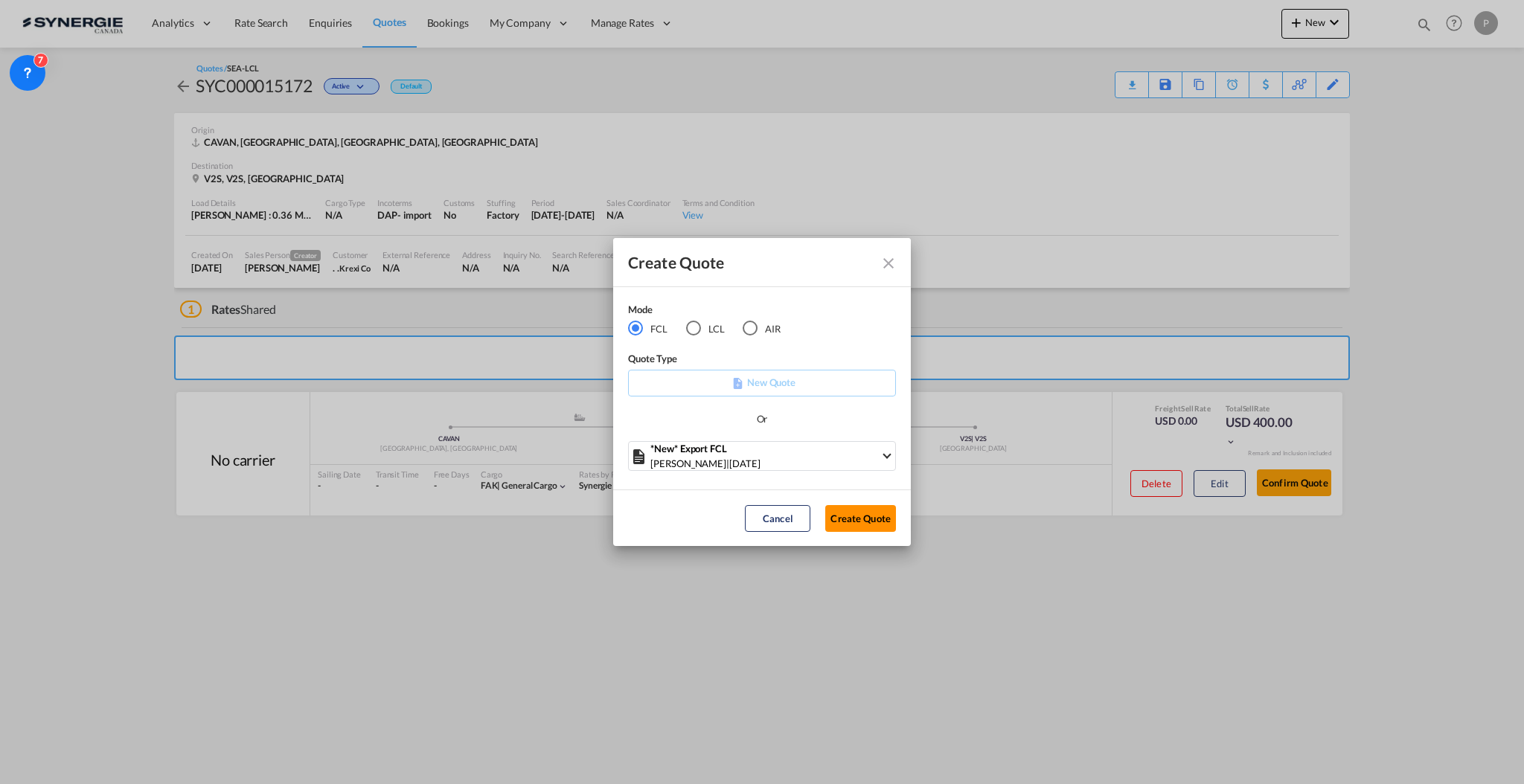
click at [843, 515] on button "Create Quote" at bounding box center [860, 518] width 71 height 27
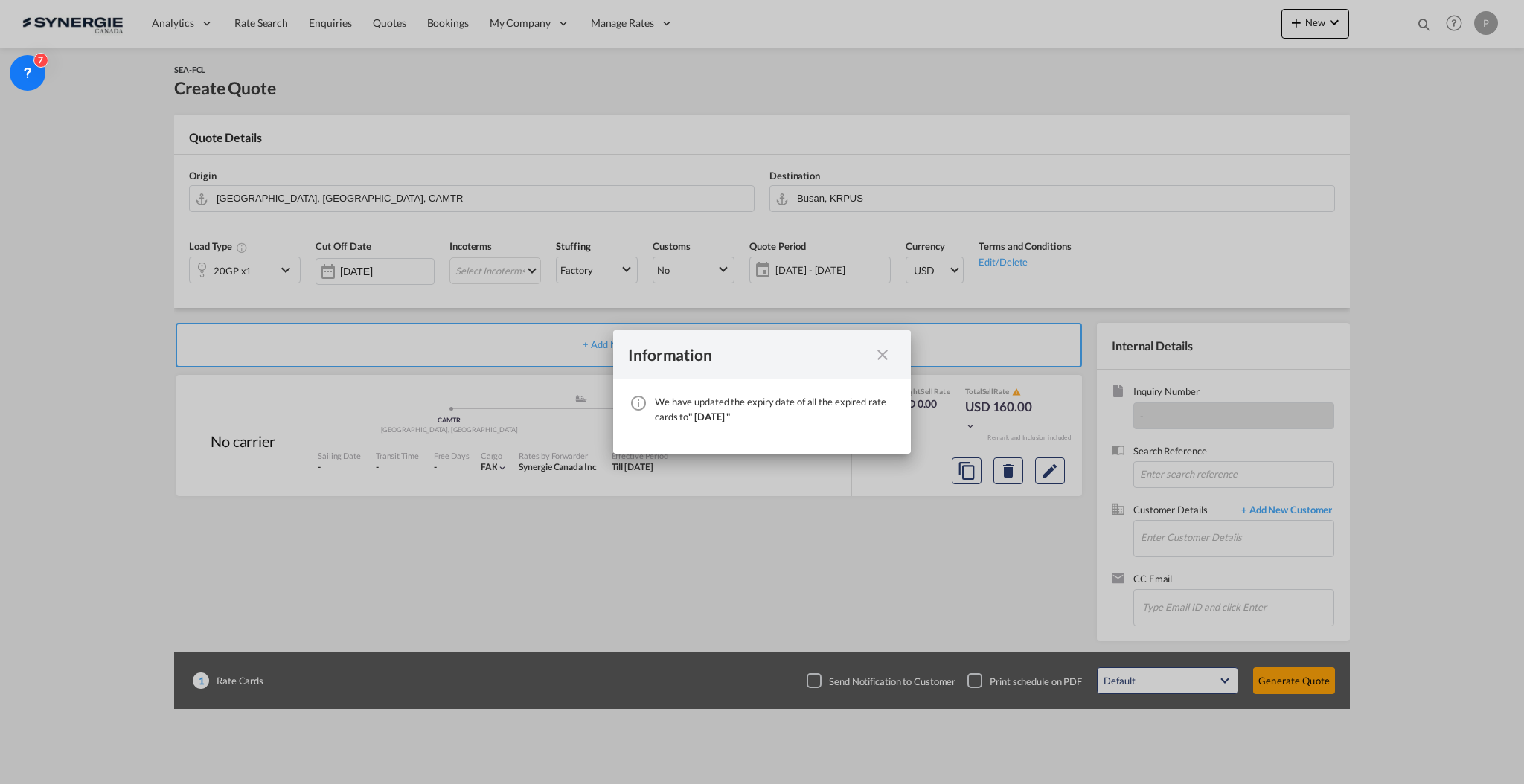
click at [877, 353] on md-icon "icon-close fg-AAA8AD cursor" at bounding box center [882, 354] width 18 height 18
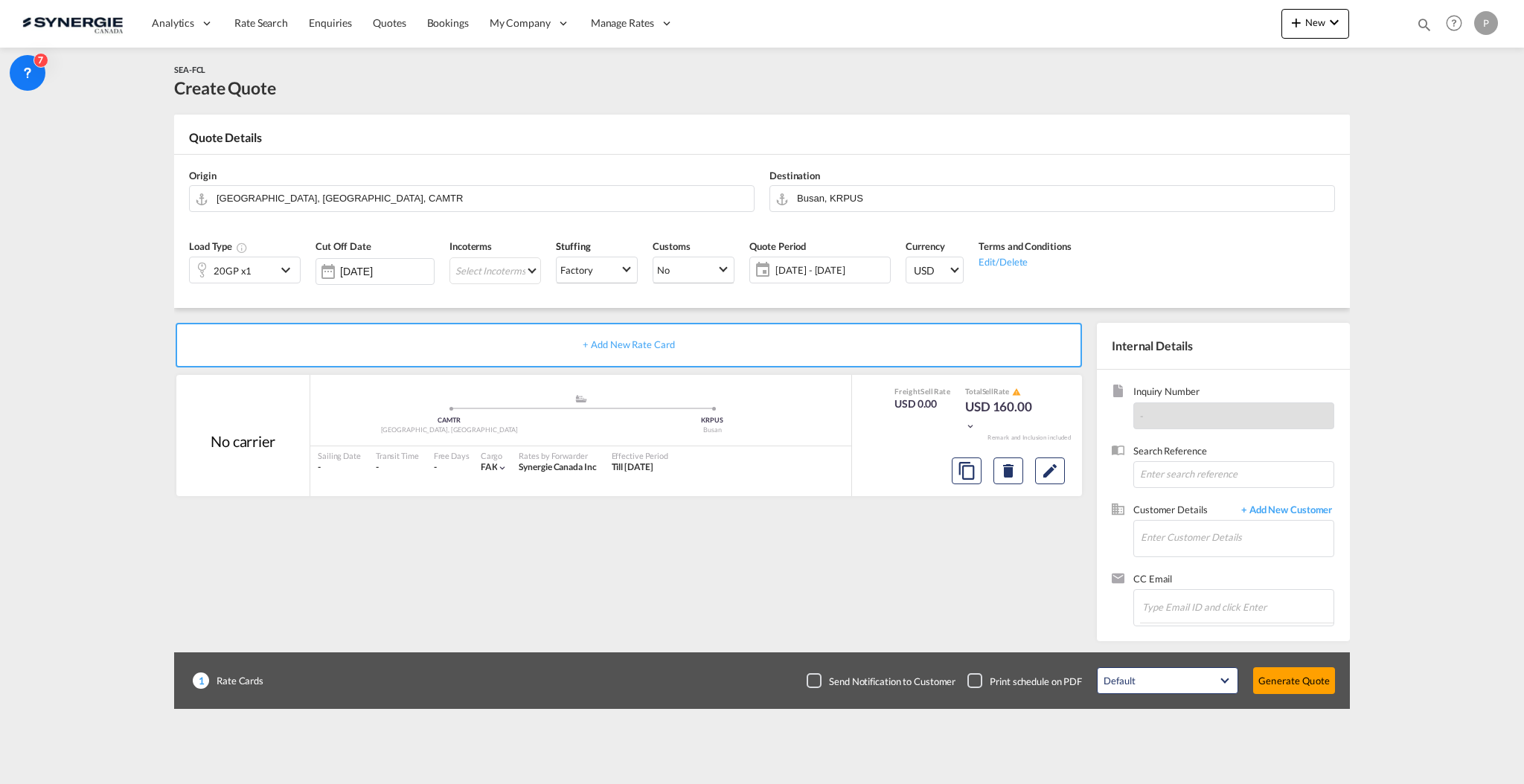
click at [1422, 23] on md-icon "icon-magnify" at bounding box center [1424, 24] width 17 height 17
click at [1246, 25] on input "14455" at bounding box center [1313, 24] width 186 height 26
click at [1246, 24] on input "14455" at bounding box center [1313, 24] width 186 height 26
paste input "SYC000015146"
type input "SYC000015146"
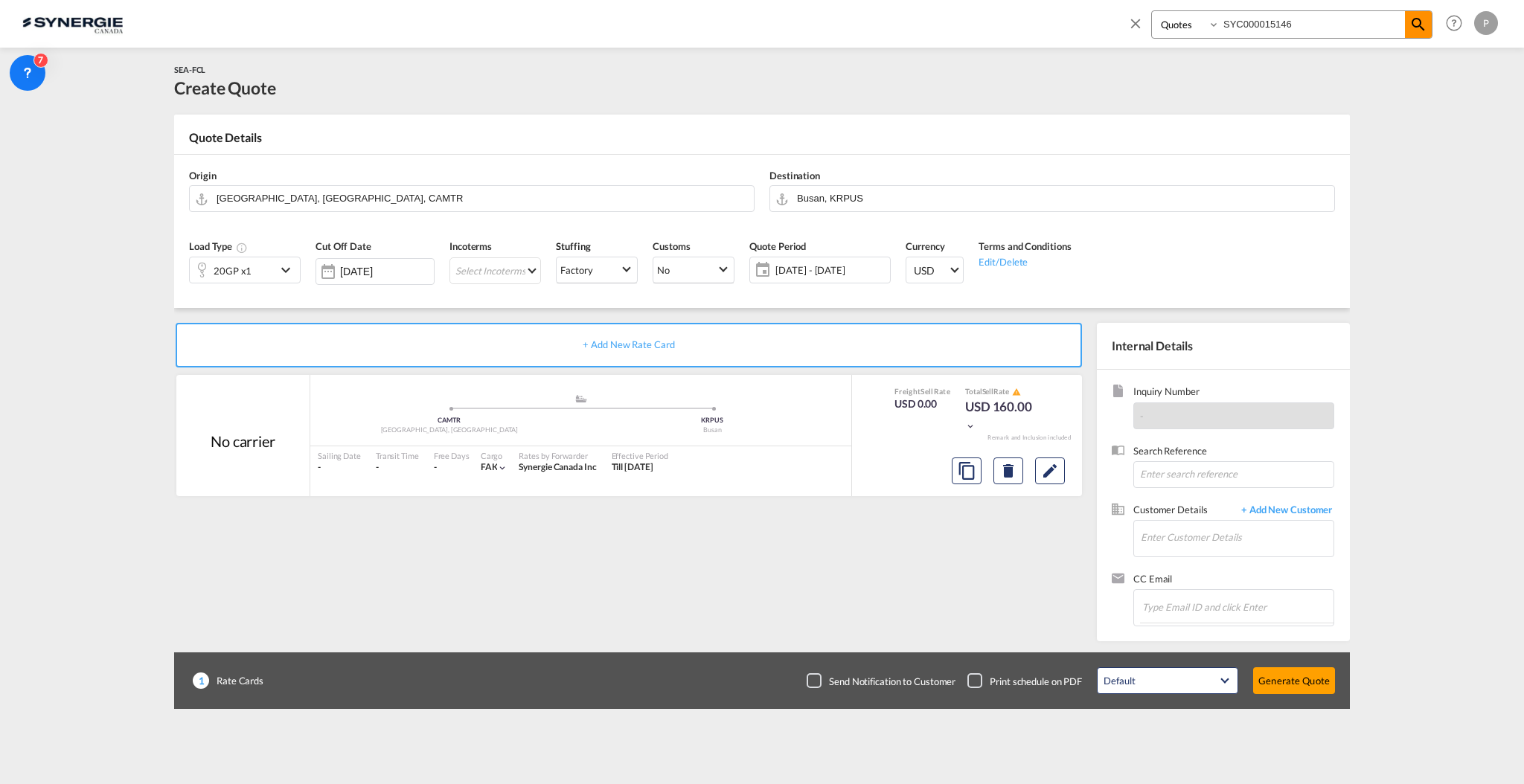
click at [1422, 32] on md-icon "icon-magnify" at bounding box center [1418, 24] width 18 height 18
